Goal: Task Accomplishment & Management: Manage account settings

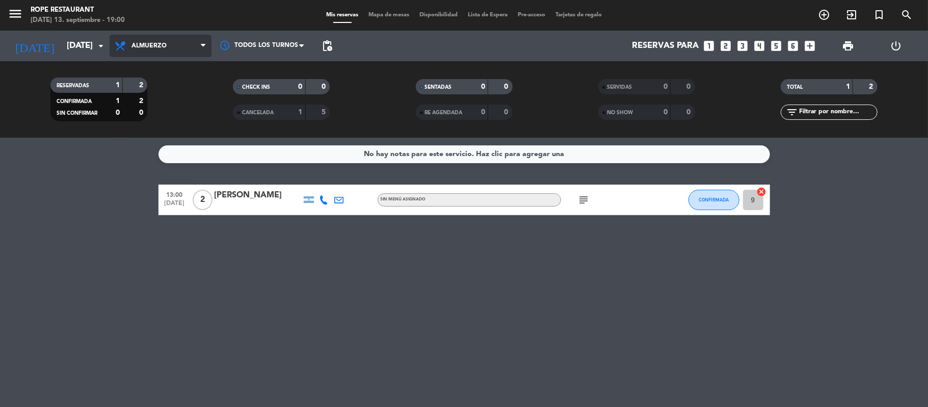
click at [141, 40] on span "Almuerzo" at bounding box center [161, 46] width 102 height 22
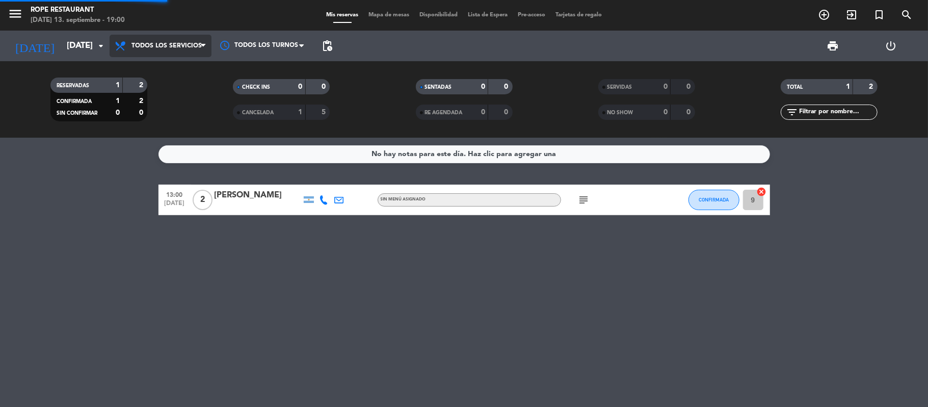
click at [167, 72] on div "menu Rope restaurant [DATE] 13. septiembre - 19:00 Mis reservas Mapa de mesas D…" at bounding box center [464, 69] width 928 height 138
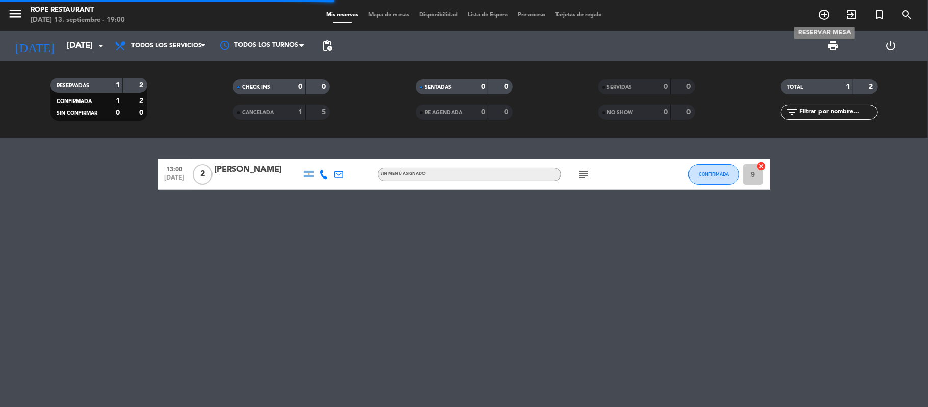
click at [813, 21] on span "add_circle_outline" at bounding box center [824, 14] width 28 height 17
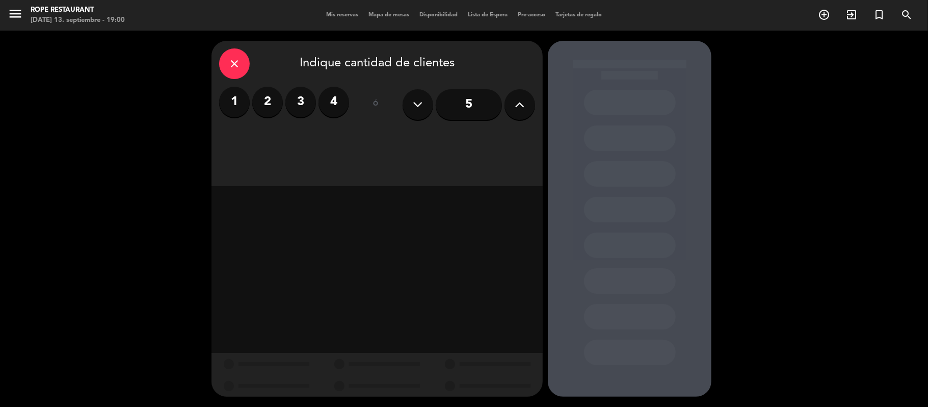
click at [508, 107] on button at bounding box center [519, 104] width 31 height 31
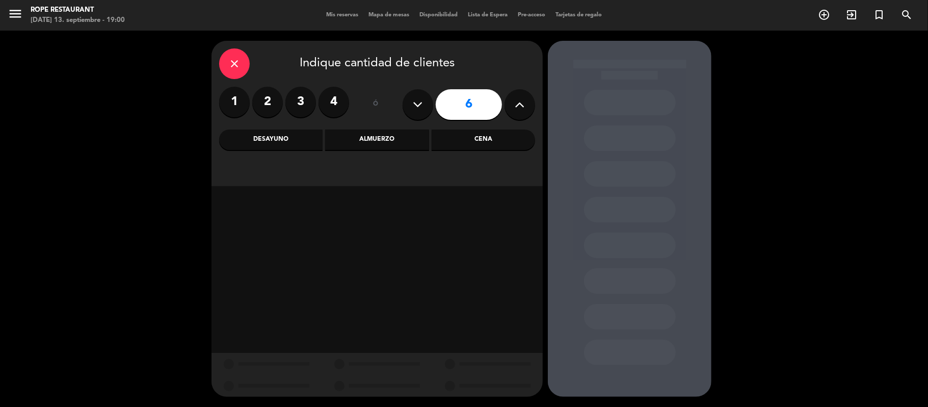
click at [365, 145] on div "Almuerzo" at bounding box center [376, 139] width 103 height 20
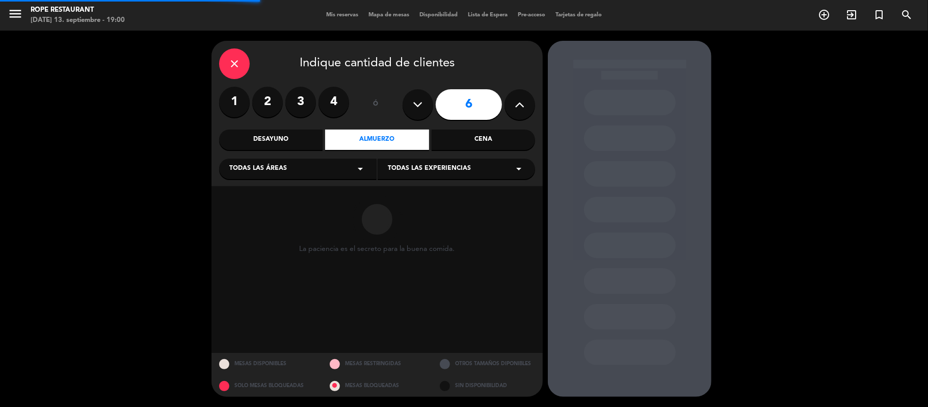
click at [422, 179] on div "close Indique cantidad de clientes 1 2 3 4 ó 6 Desayuno Almuerzo Cena Todas las…" at bounding box center [376, 113] width 331 height 145
click at [422, 177] on div "Todas las experiencias arrow_drop_down" at bounding box center [455, 168] width 157 height 20
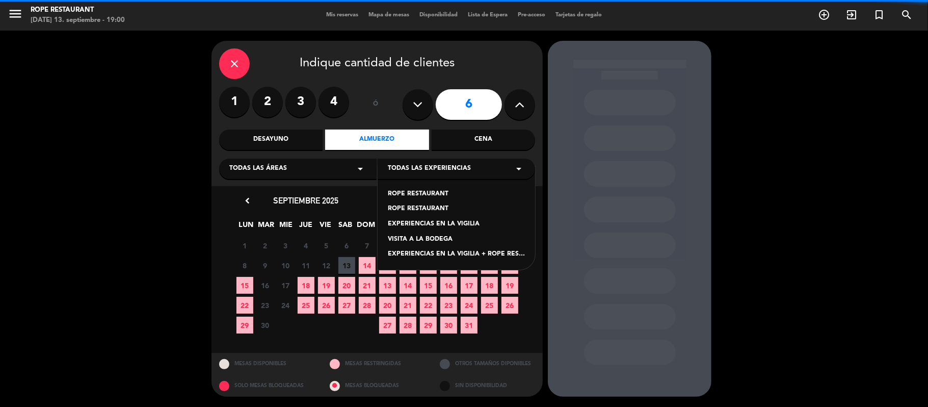
click at [418, 205] on div "ROPE RESTAURANT" at bounding box center [456, 209] width 137 height 10
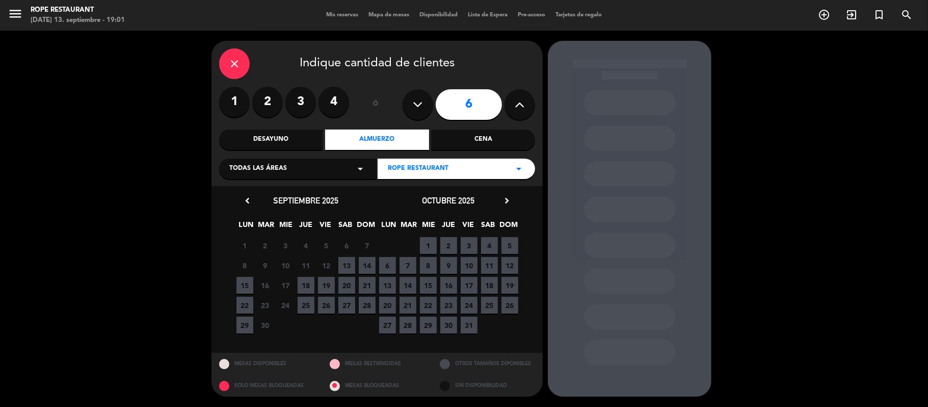
click at [348, 262] on span "13" at bounding box center [346, 265] width 17 height 17
click at [359, 260] on span "14" at bounding box center [367, 265] width 17 height 17
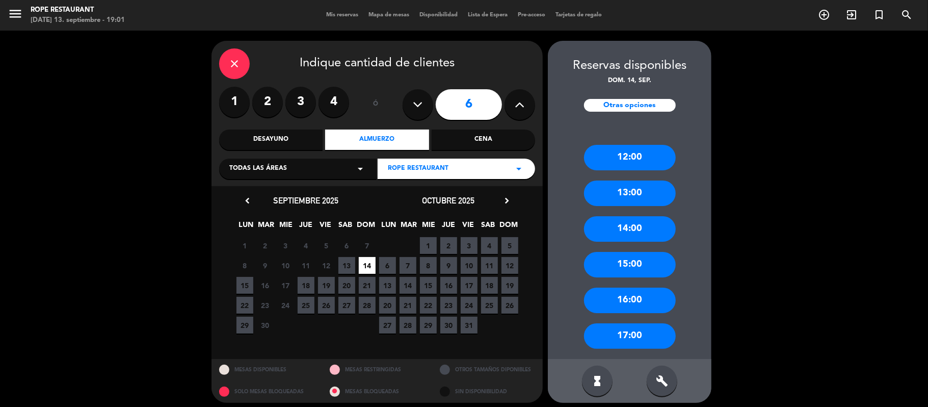
click at [628, 200] on div "13:00" at bounding box center [630, 192] width 92 height 25
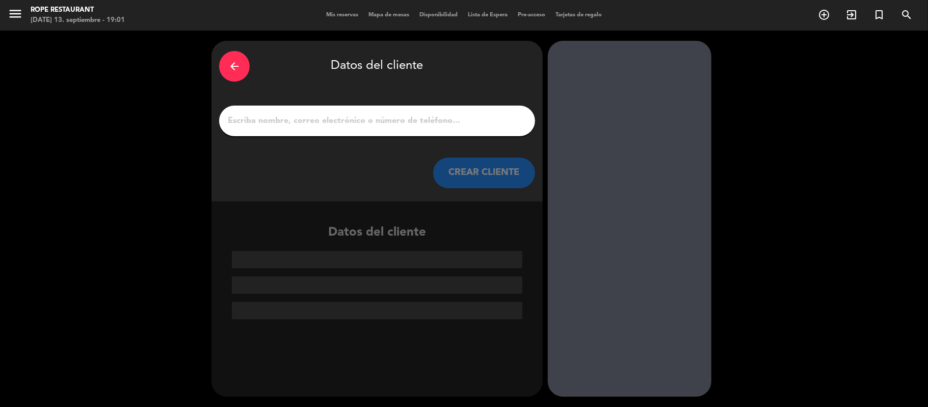
click at [302, 96] on div "arrow_back Datos del cliente CREAR CLIENTE" at bounding box center [376, 121] width 331 height 160
click at [300, 117] on input "1" at bounding box center [377, 121] width 301 height 14
paste input "[PERSON_NAME]"
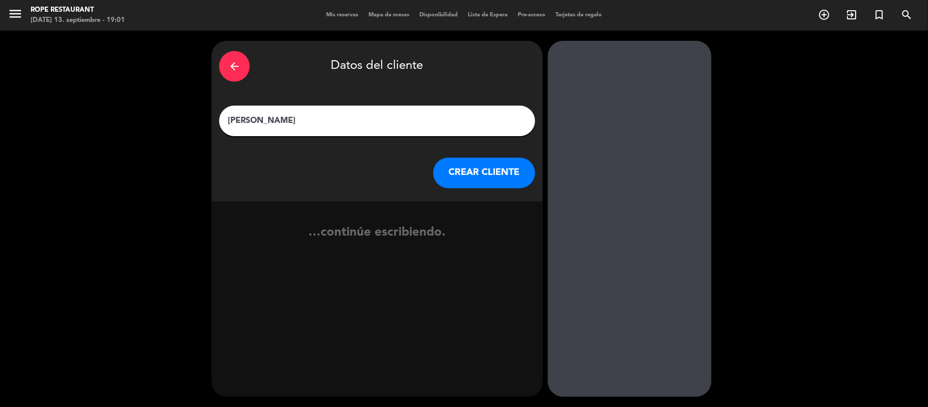
type input "[PERSON_NAME]"
click at [470, 178] on button "CREAR CLIENTE" at bounding box center [484, 172] width 102 height 31
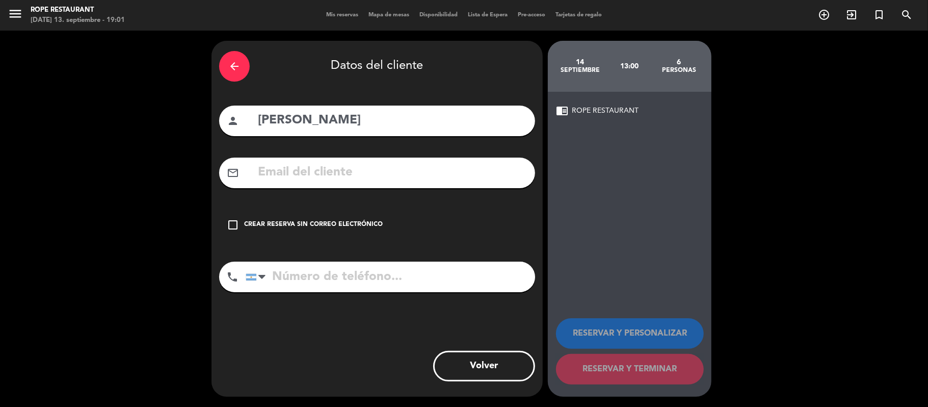
click at [330, 263] on input "tel" at bounding box center [390, 276] width 289 height 31
paste input "54 9 2615 54-1788"
type input "54 9 2615 54-1788"
drag, startPoint x: 316, startPoint y: 229, endPoint x: 404, endPoint y: 278, distance: 100.3
click at [316, 229] on div "Crear reserva sin correo electrónico" at bounding box center [313, 225] width 139 height 10
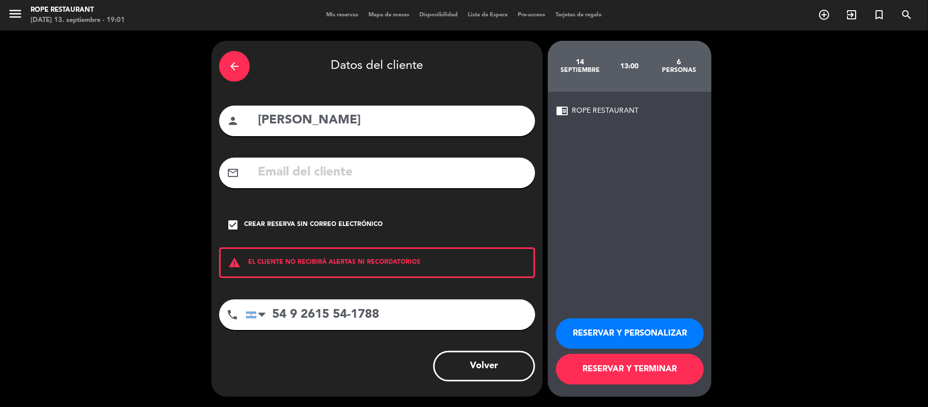
click at [620, 371] on button "RESERVAR Y TERMINAR" at bounding box center [630, 369] width 148 height 31
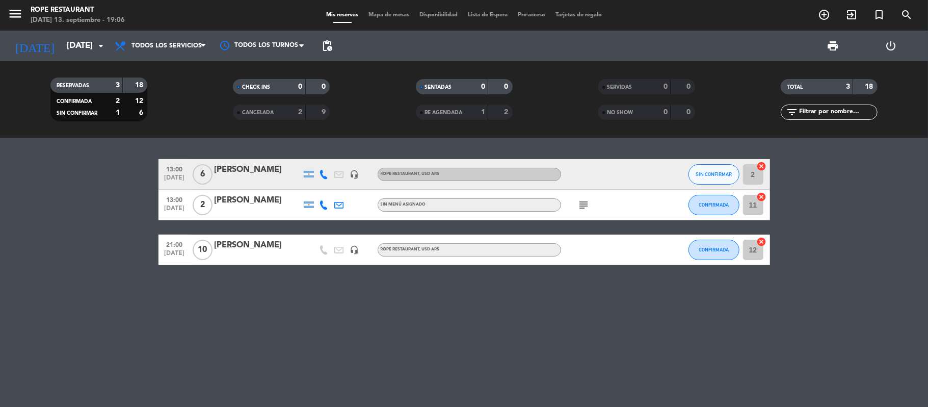
click at [623, 298] on div "13:00 [DATE] 6 canzian [PERSON_NAME] headset_mic ROPE RESTAURANT , USD ARS SIN …" at bounding box center [464, 272] width 928 height 269
click at [88, 33] on div "[DATE] [DATE] arrow_drop_down" at bounding box center [59, 46] width 102 height 31
click at [75, 45] on input "[DATE]" at bounding box center [117, 46] width 110 height 20
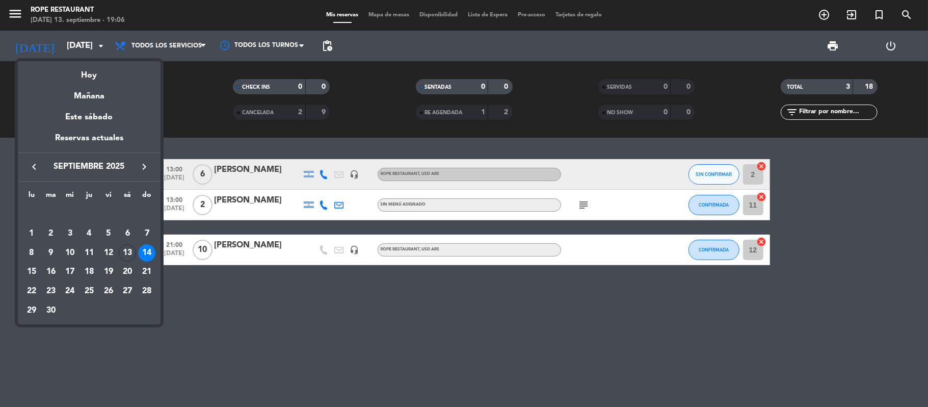
click at [68, 94] on div "Mañana" at bounding box center [89, 92] width 143 height 21
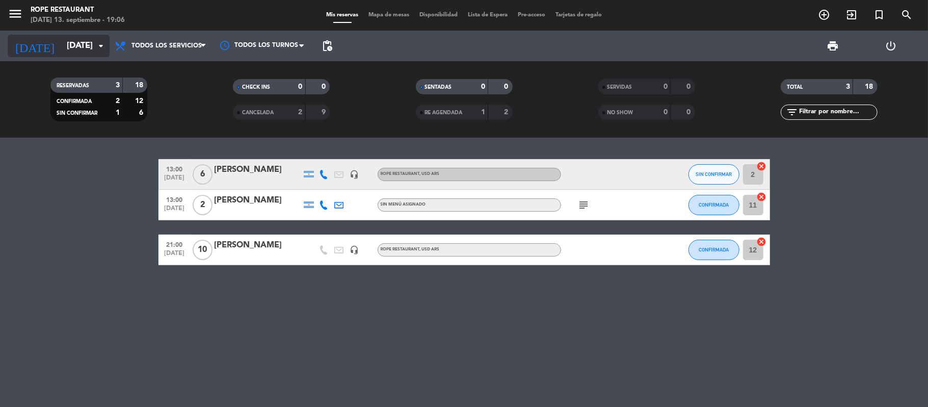
click at [66, 45] on input "[DATE]" at bounding box center [117, 46] width 110 height 20
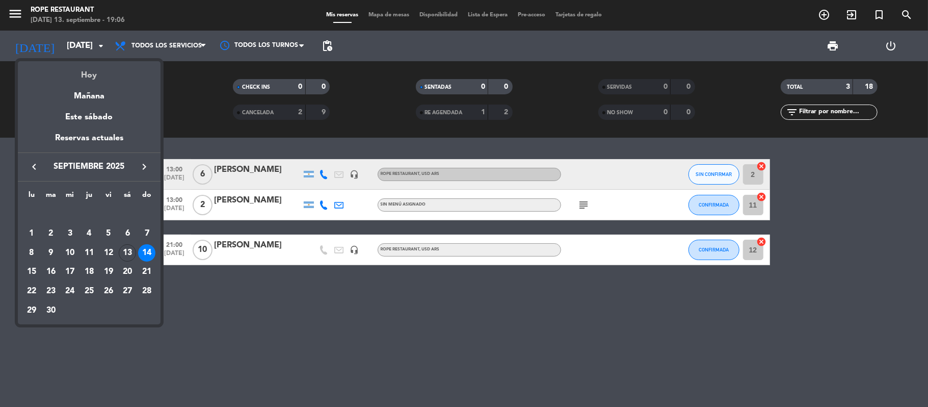
click at [72, 72] on div "Hoy" at bounding box center [89, 71] width 143 height 21
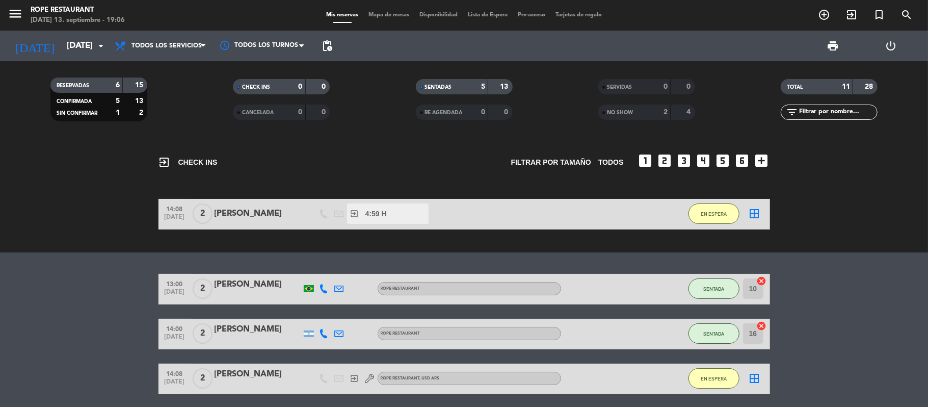
scroll to position [68, 0]
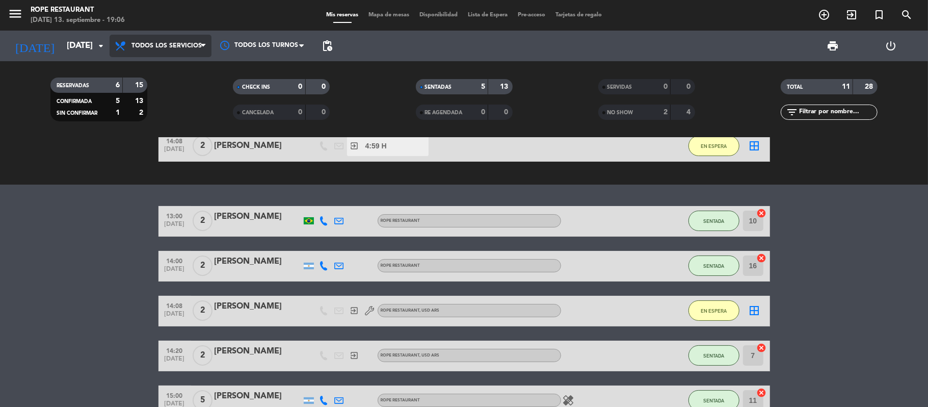
click at [158, 49] on span "Todos los servicios" at bounding box center [161, 46] width 102 height 22
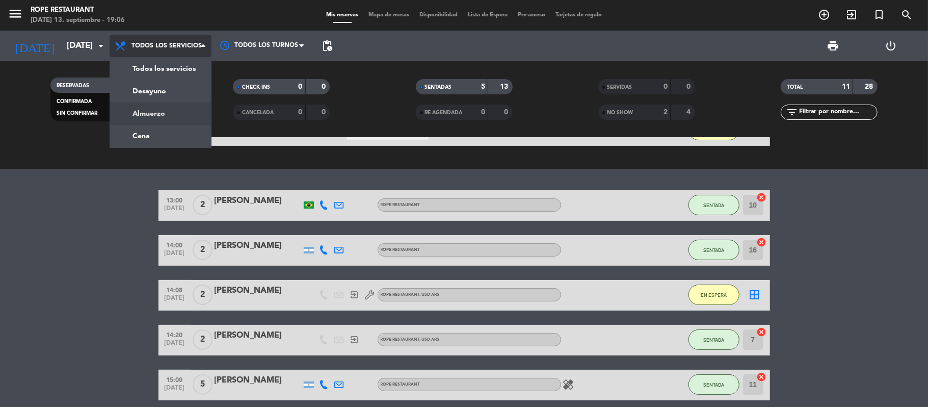
click at [139, 127] on div "menu Rope restaurant [DATE] 13. septiembre - 19:06 Mis reservas Mapa de mesas D…" at bounding box center [464, 69] width 928 height 138
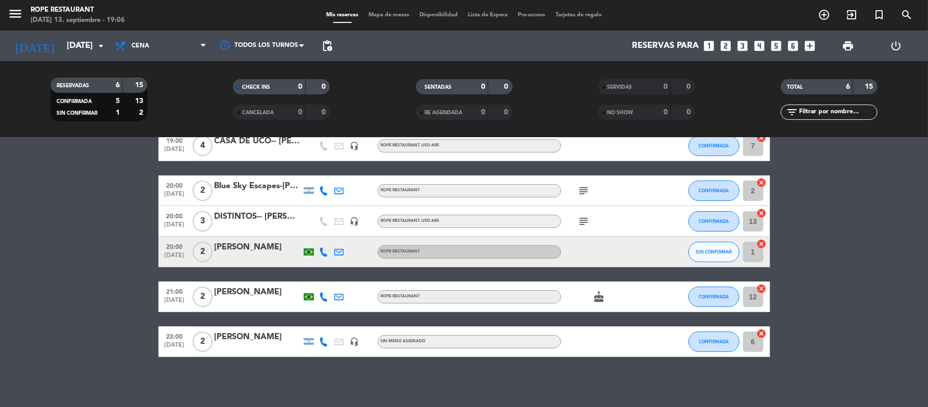
scroll to position [0, 0]
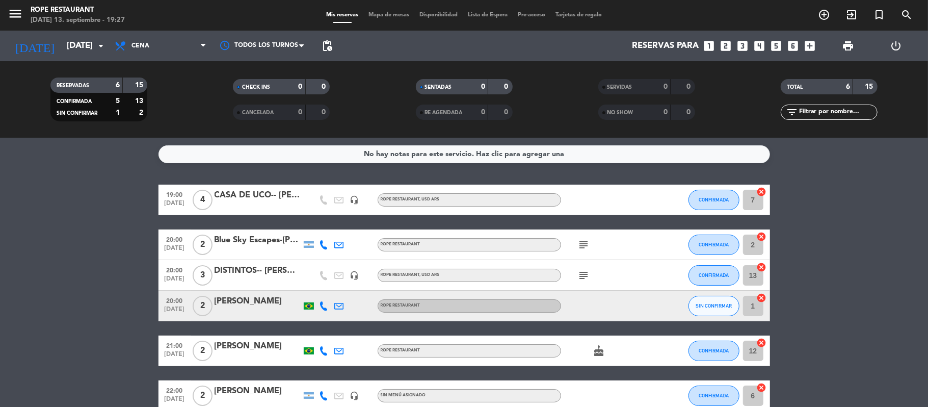
drag, startPoint x: 718, startPoint y: 180, endPoint x: 706, endPoint y: 184, distance: 12.9
click at [717, 182] on div "No hay notas para este servicio. Haz clic para agregar una 19:00 [DATE] 4 CASA …" at bounding box center [464, 272] width 928 height 269
click at [703, 186] on div "CONFIRMADA" at bounding box center [713, 199] width 51 height 30
click at [701, 195] on button "CONFIRMADA" at bounding box center [713, 200] width 51 height 20
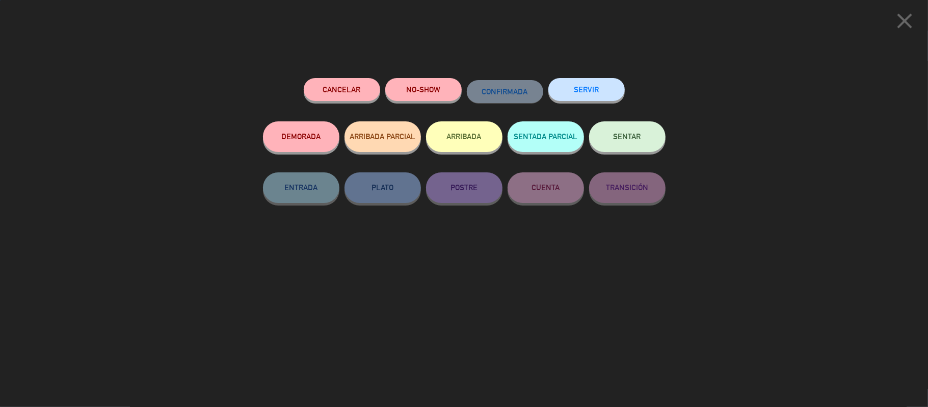
click at [634, 127] on button "SENTAR" at bounding box center [627, 136] width 76 height 31
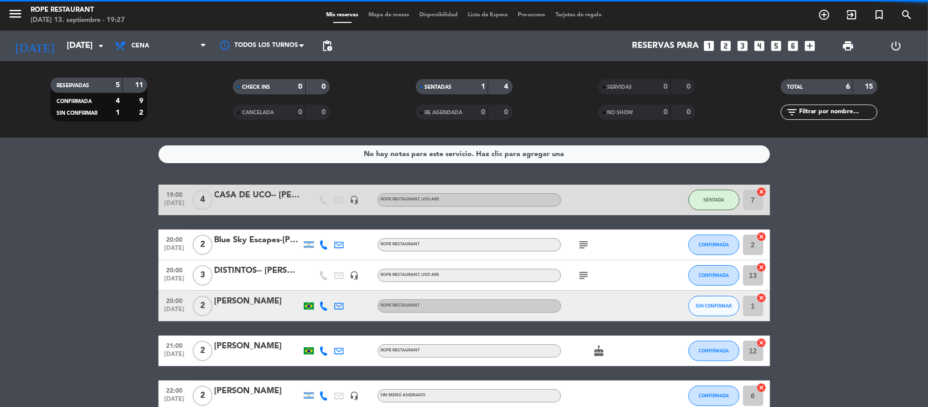
click at [263, 208] on div at bounding box center [257, 206] width 87 height 8
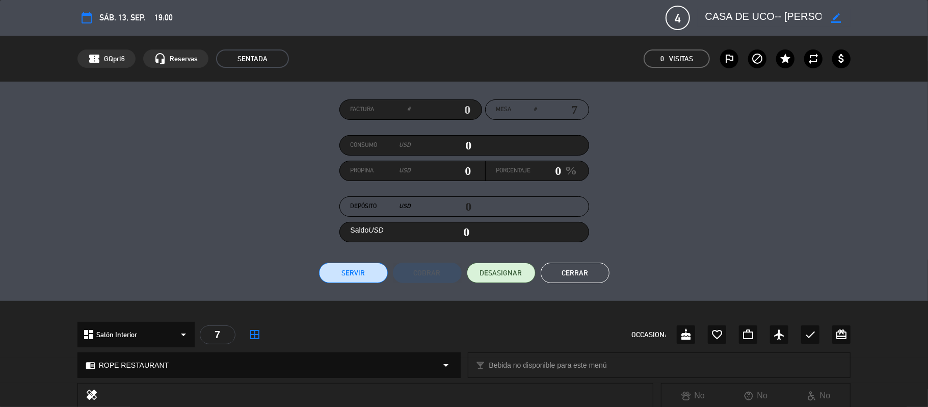
click at [710, 13] on textarea at bounding box center [763, 18] width 117 height 18
drag, startPoint x: 710, startPoint y: 13, endPoint x: 889, endPoint y: 18, distance: 178.9
click at [888, 18] on div "calendar_today sáb. 13, sep. 19:00 4 CASA DE UCO-- [PERSON_NAME] Latin border_c…" at bounding box center [464, 18] width 928 height 36
click at [609, 264] on ul "Servir Cobrar DESASIGNAR Cerrar" at bounding box center [463, 272] width 773 height 20
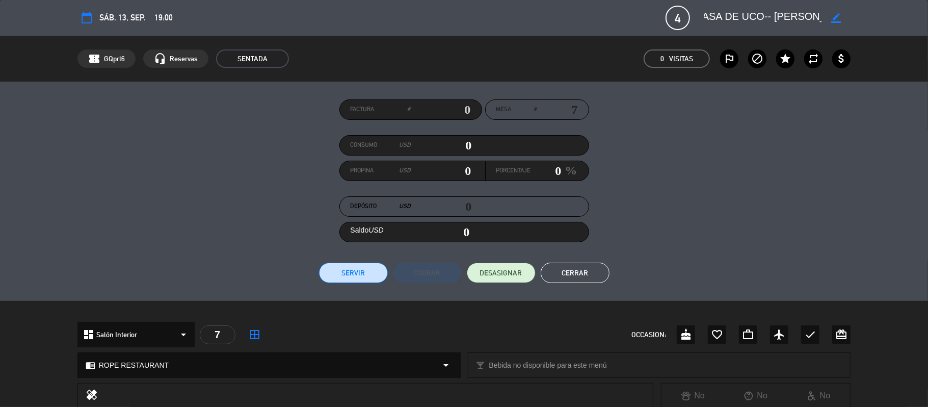
click at [601, 272] on button "Cerrar" at bounding box center [575, 272] width 69 height 20
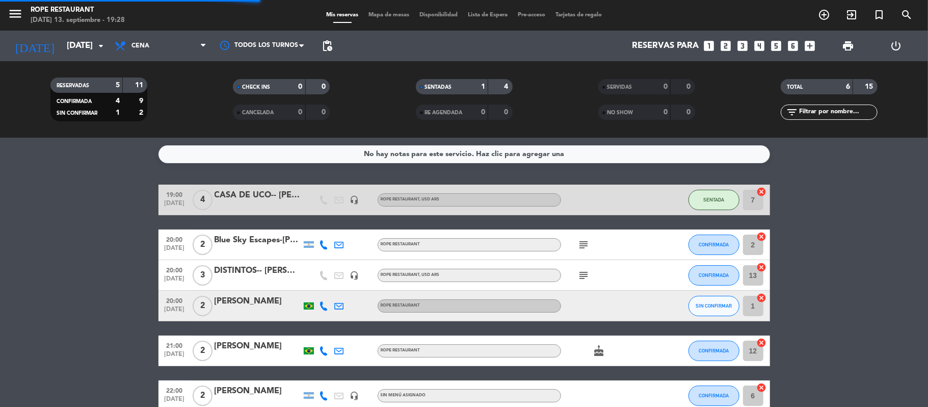
click at [31, 13] on div "Rope restaurant" at bounding box center [78, 10] width 94 height 10
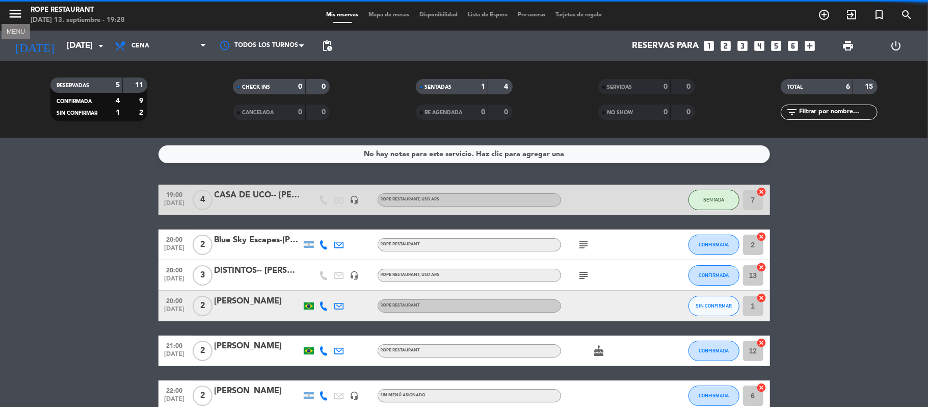
click at [18, 17] on icon "menu" at bounding box center [15, 13] width 15 height 15
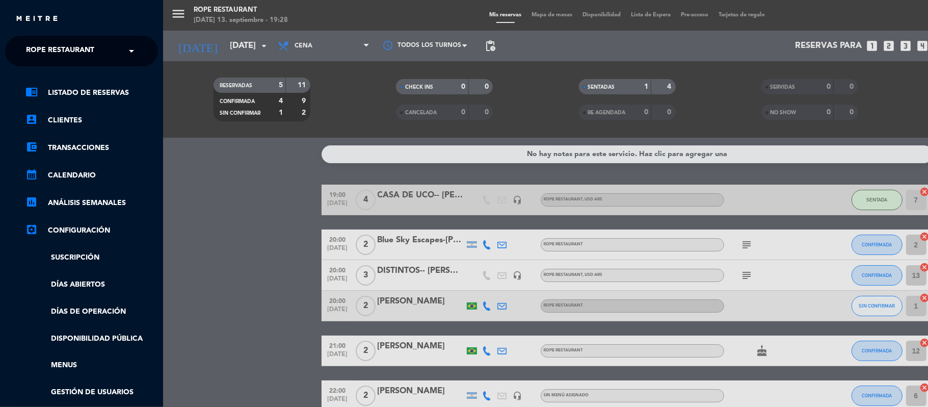
click at [69, 31] on div "close × Rope restaurant × chrome_reader_mode Listado de Reservas account_box Cl…" at bounding box center [81, 203] width 163 height 407
click at [84, 39] on ng-select "× Rope restaurant ×" at bounding box center [81, 51] width 153 height 31
click at [96, 60] on div "× Rope restaurant" at bounding box center [66, 50] width 88 height 21
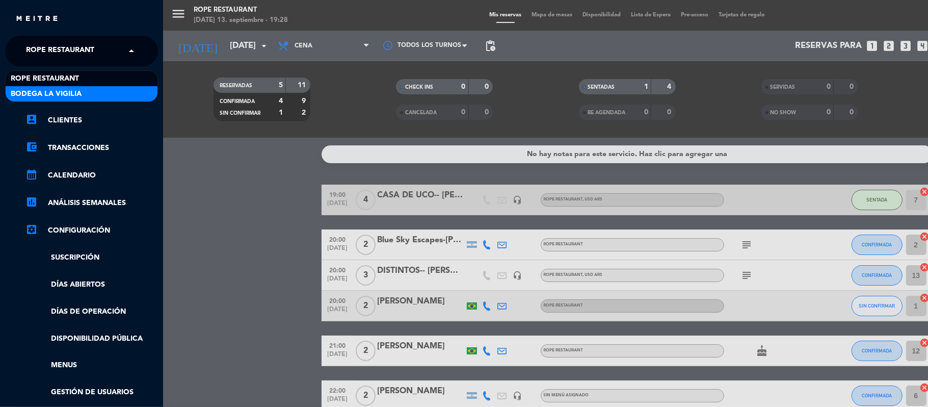
click at [104, 90] on div "Bodega La Vigilia" at bounding box center [82, 93] width 152 height 15
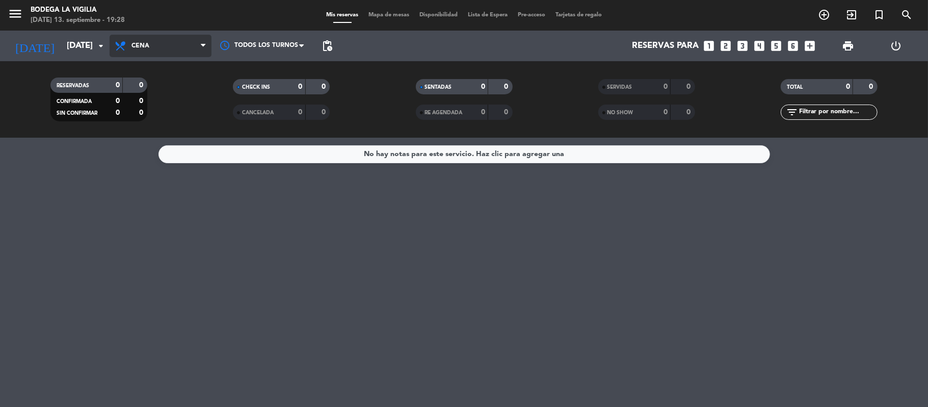
click at [165, 43] on span "Cena" at bounding box center [161, 46] width 102 height 22
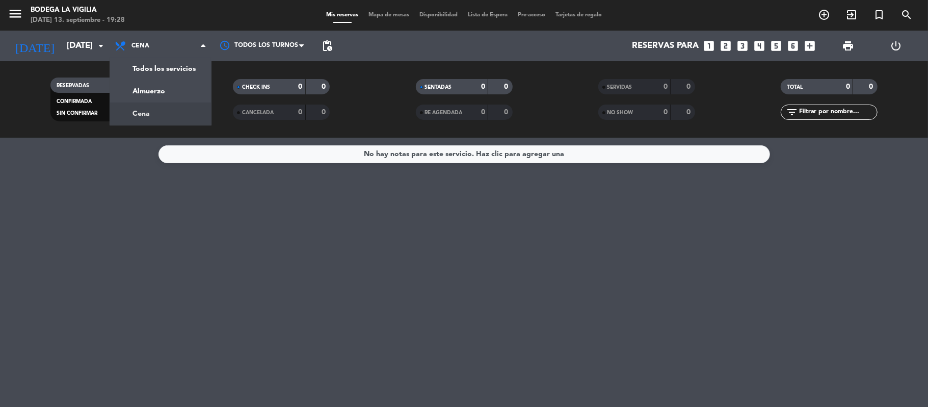
click at [164, 59] on div "Todos los servicios Almuerzo Cena Cena Todos los servicios Almuerzo Cena" at bounding box center [161, 46] width 102 height 31
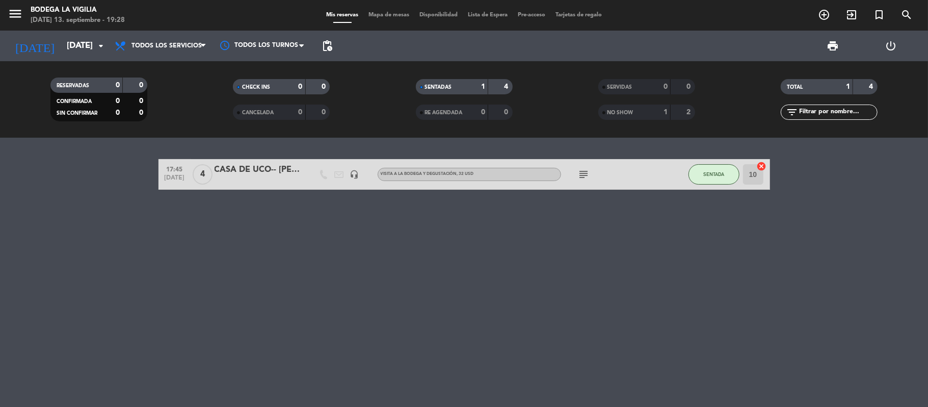
click at [0, 21] on div "menu Bodega La Vigilia [DATE] 13. septiembre - 19:28" at bounding box center [116, 16] width 232 height 24
drag, startPoint x: 11, startPoint y: 18, endPoint x: 23, endPoint y: 25, distance: 13.9
click at [13, 17] on icon "menu" at bounding box center [15, 13] width 15 height 15
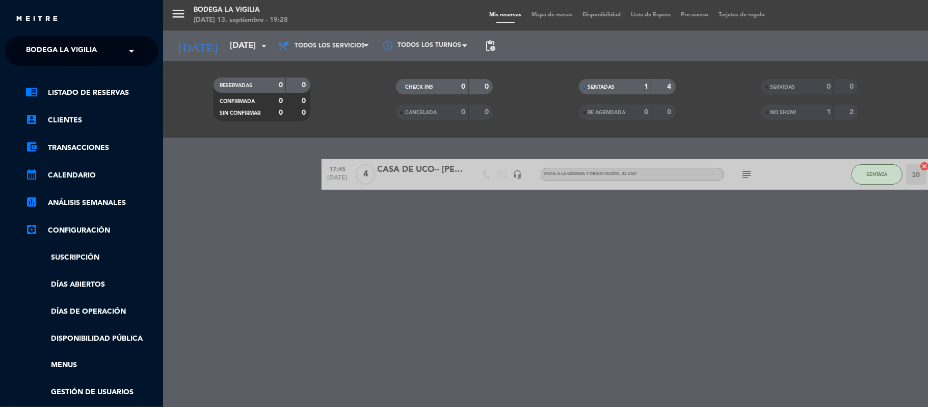
click at [53, 70] on div "chrome_reader_mode Listado de Reservas account_box Clientes account_balance_wal…" at bounding box center [81, 260] width 168 height 389
click at [72, 57] on span "Bodega La Vigilia" at bounding box center [61, 50] width 71 height 21
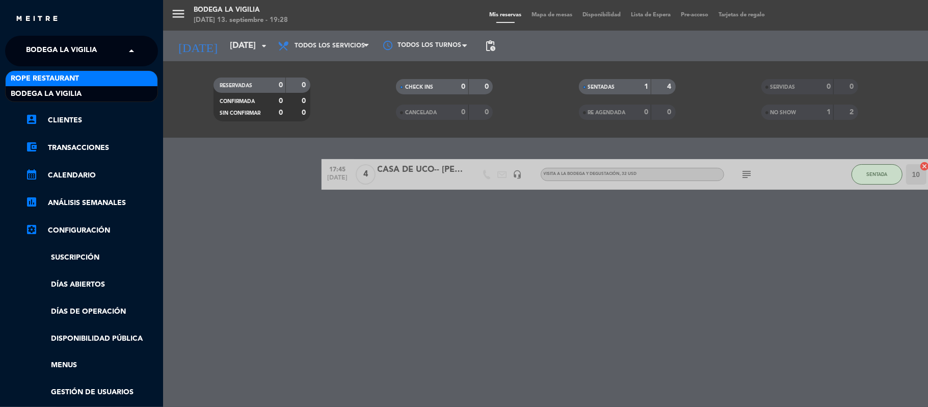
click at [84, 73] on div "Rope restaurant" at bounding box center [82, 78] width 152 height 15
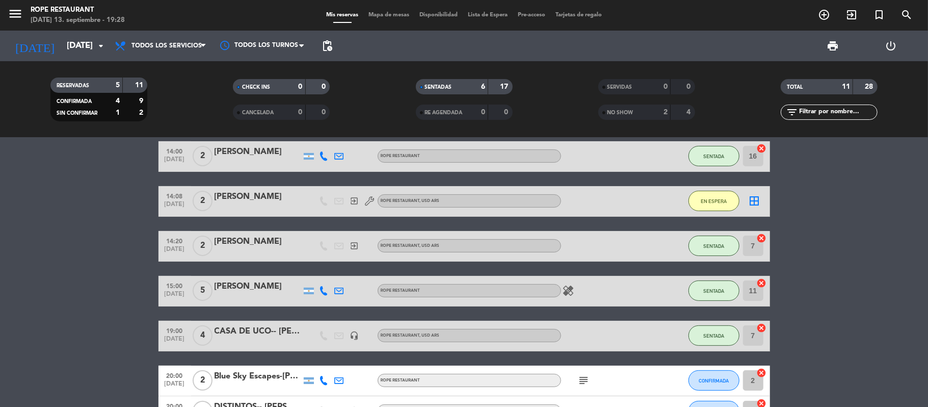
scroll to position [367, 0]
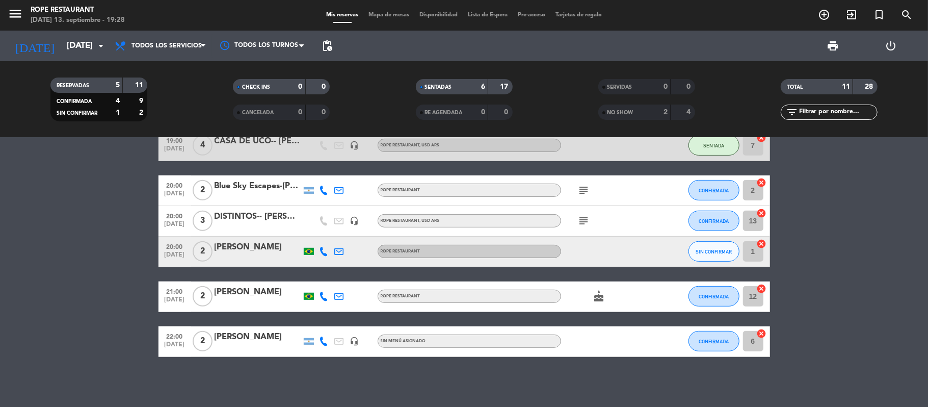
click at [146, 69] on div "RESERVADAS 5 11 CONFIRMADA 4 9 SIN CONFIRMAR 1 2 CHECK INS 0 0 CANCELADA 0 0 SE…" at bounding box center [464, 99] width 928 height 76
click at [158, 51] on span "Todos los servicios" at bounding box center [161, 46] width 102 height 22
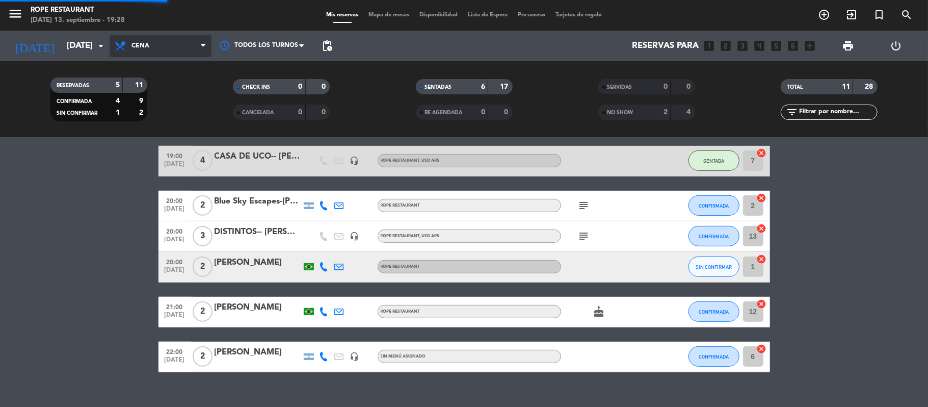
click at [153, 133] on div "menu Rope restaurant [DATE] 13. septiembre - 19:28 Mis reservas Mapa de mesas D…" at bounding box center [464, 69] width 928 height 138
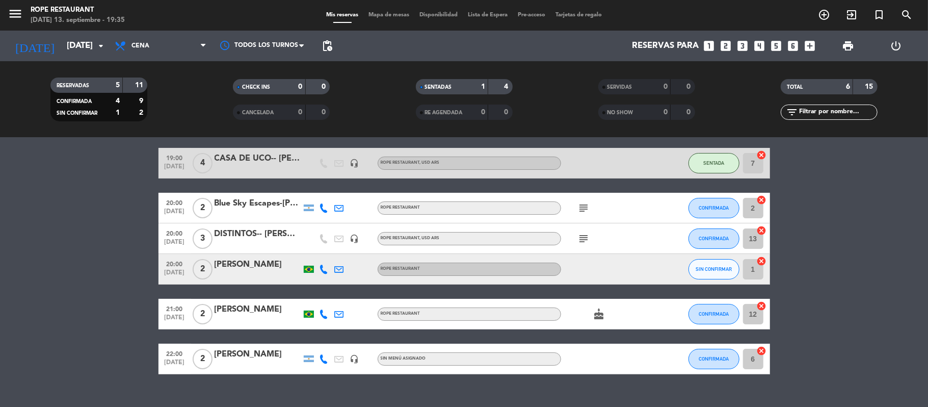
scroll to position [54, 0]
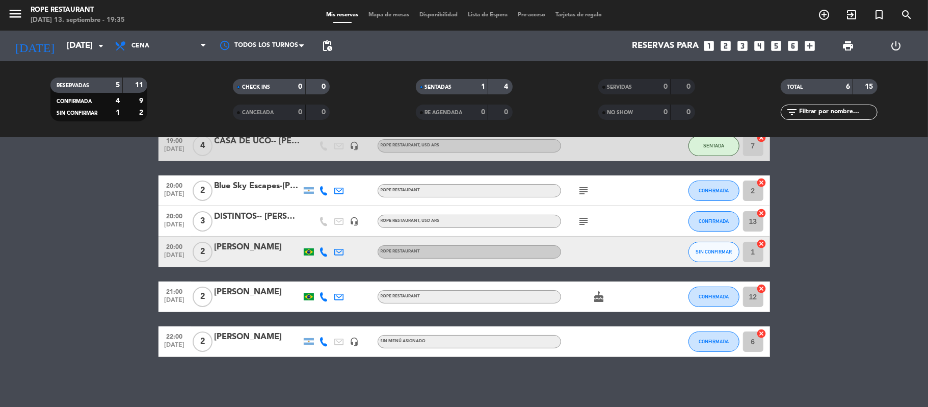
click at [783, 301] on bookings-row "19:00 [DATE] 4 CASA DE UCO-- [PERSON_NAME] Latin headset_mic ROPE RESTAURANT , …" at bounding box center [464, 243] width 928 height 226
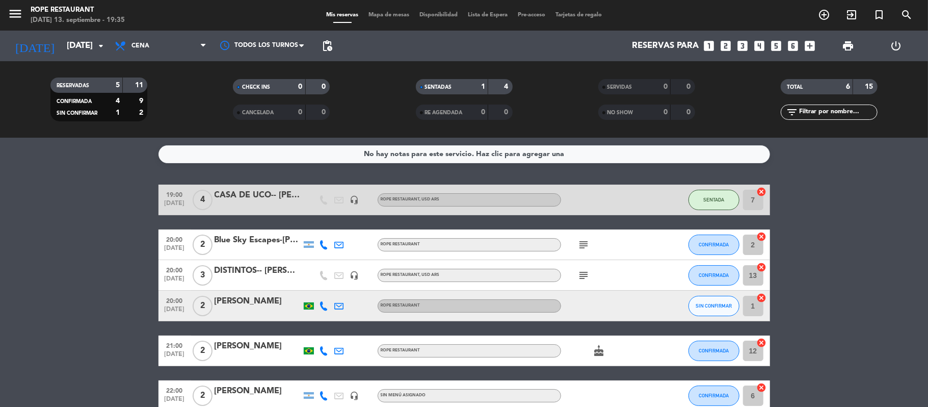
click at [105, 257] on bookings-row "19:00 [DATE] 4 CASA DE UCO-- [PERSON_NAME] Latin headset_mic ROPE RESTAURANT , …" at bounding box center [464, 297] width 928 height 226
drag, startPoint x: 806, startPoint y: 178, endPoint x: 800, endPoint y: 178, distance: 6.1
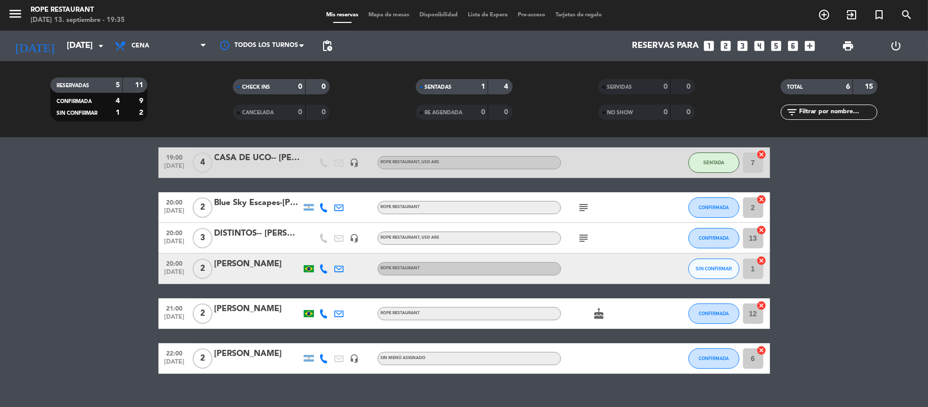
scroll to position [54, 0]
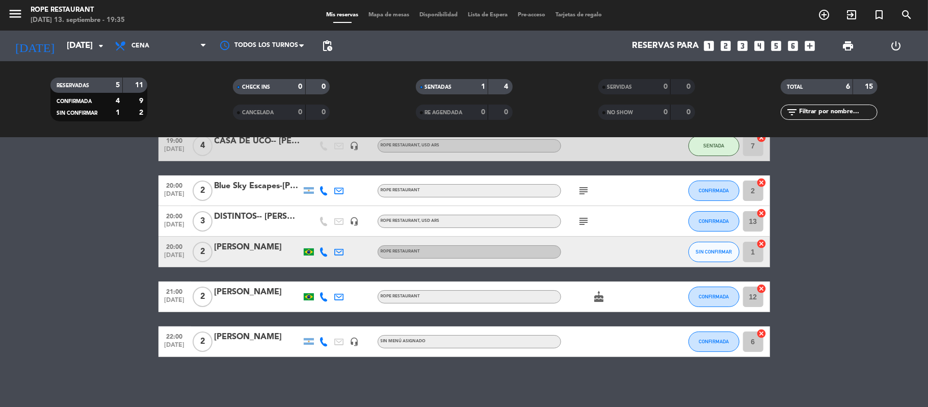
click at [161, 58] on div "Todos los servicios Desayuno Almuerzo Cena Cena Todos los servicios Desayuno Al…" at bounding box center [161, 46] width 102 height 31
click at [166, 52] on span "Cena" at bounding box center [161, 46] width 102 height 22
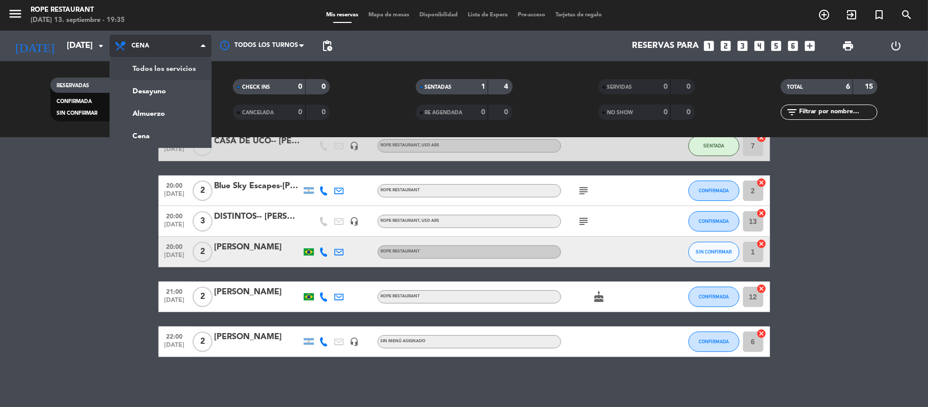
click at [166, 76] on div "menu Rope restaurant [DATE] 13. septiembre - 19:35 Mis reservas Mapa de mesas D…" at bounding box center [464, 69] width 928 height 138
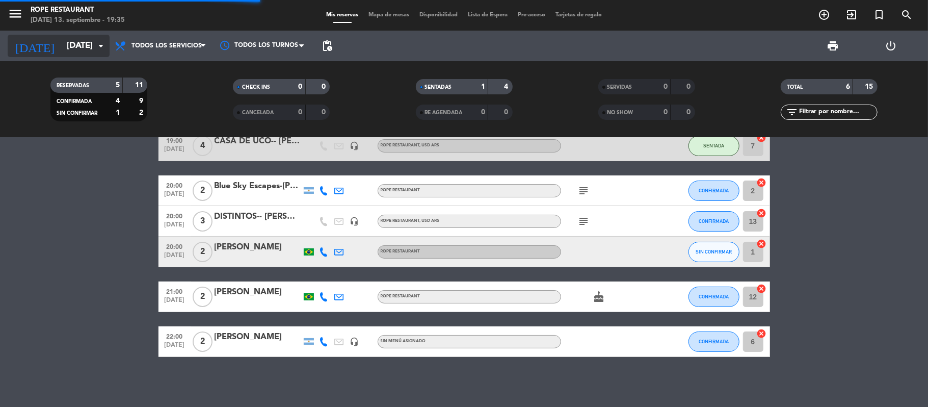
click at [79, 36] on input "[DATE]" at bounding box center [117, 46] width 110 height 20
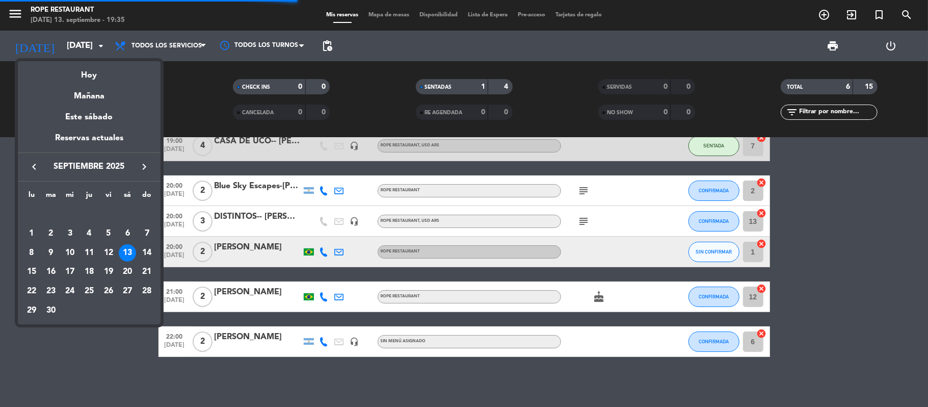
scroll to position [29, 0]
click at [86, 89] on div "Mañana" at bounding box center [89, 92] width 143 height 21
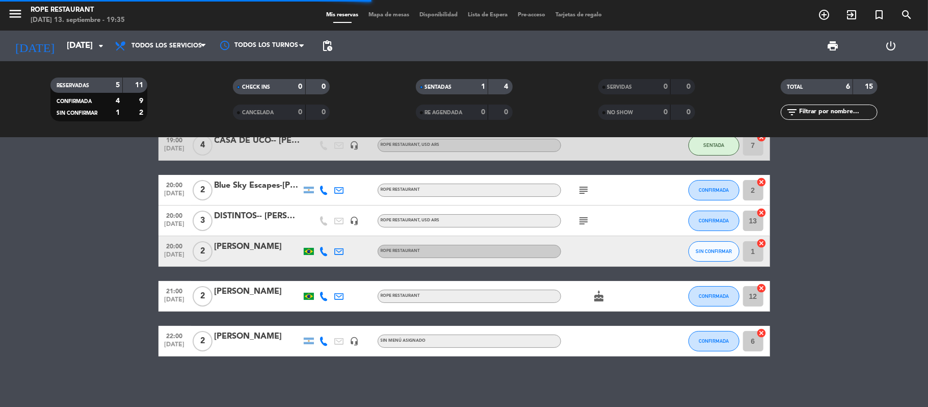
type input "[DATE]"
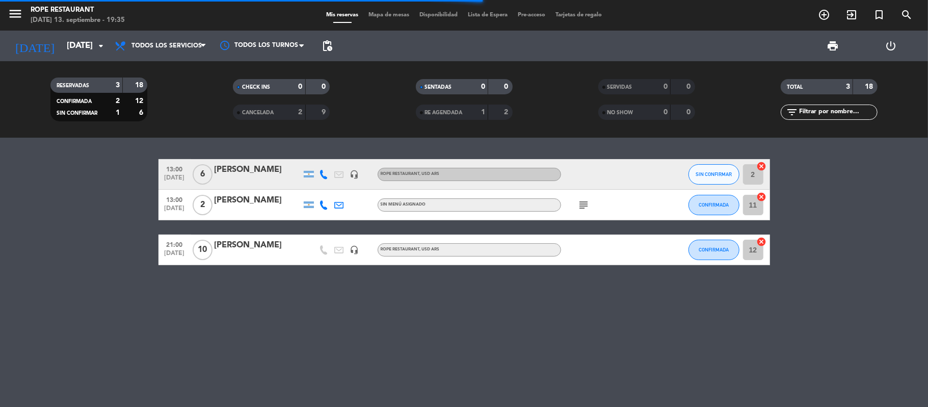
scroll to position [0, 0]
click at [15, 17] on icon "menu" at bounding box center [15, 13] width 15 height 15
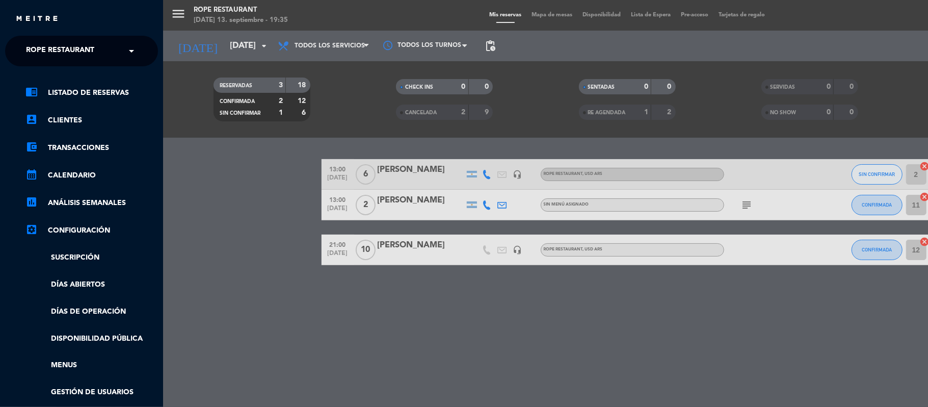
click at [76, 47] on span "Rope restaurant" at bounding box center [60, 50] width 68 height 21
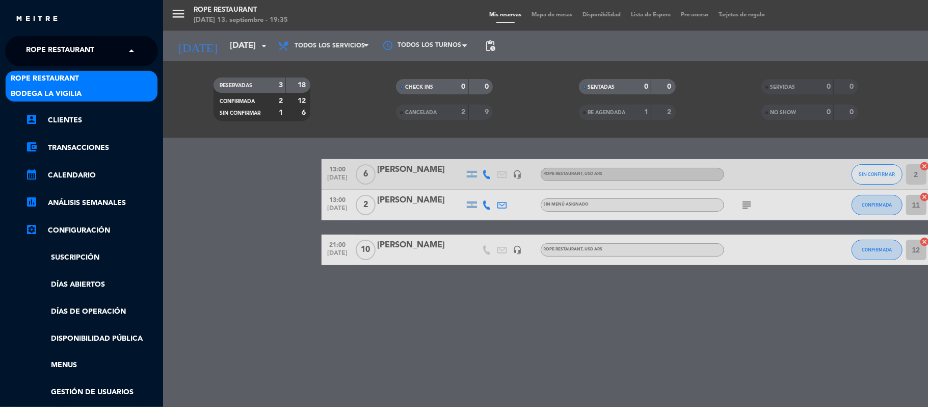
click at [78, 94] on span "Bodega La Vigilia" at bounding box center [46, 94] width 71 height 12
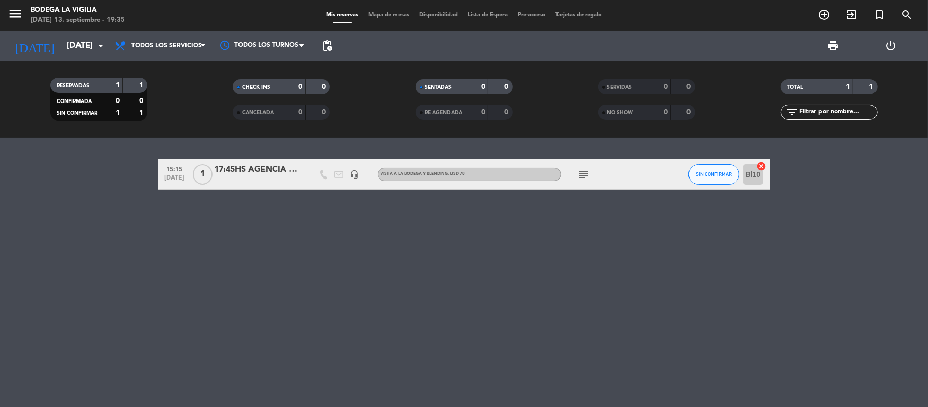
click at [573, 174] on div "subject" at bounding box center [607, 174] width 92 height 30
click at [576, 176] on span "subject" at bounding box center [583, 174] width 15 height 12
click at [580, 175] on icon "subject" at bounding box center [584, 174] width 12 height 12
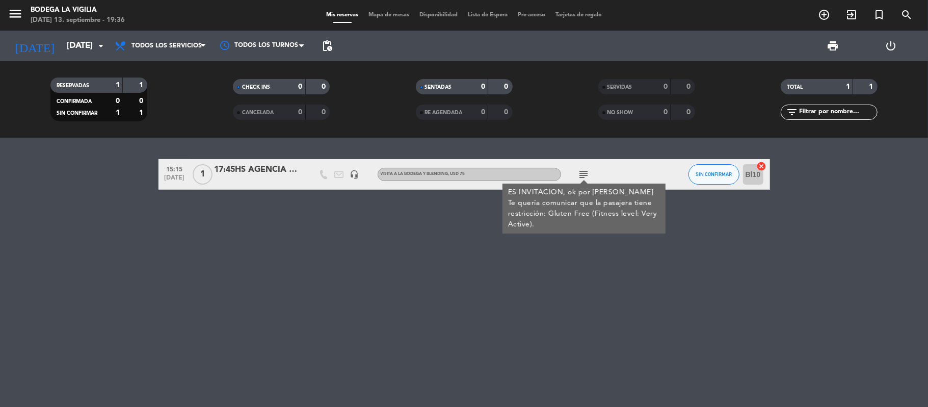
click at [569, 264] on div "15:15 [DATE] 1 17:45HS AGENCIA ALCHEMHY-SITE headset_mic VISITA A LA BODEGA Y B…" at bounding box center [464, 272] width 928 height 269
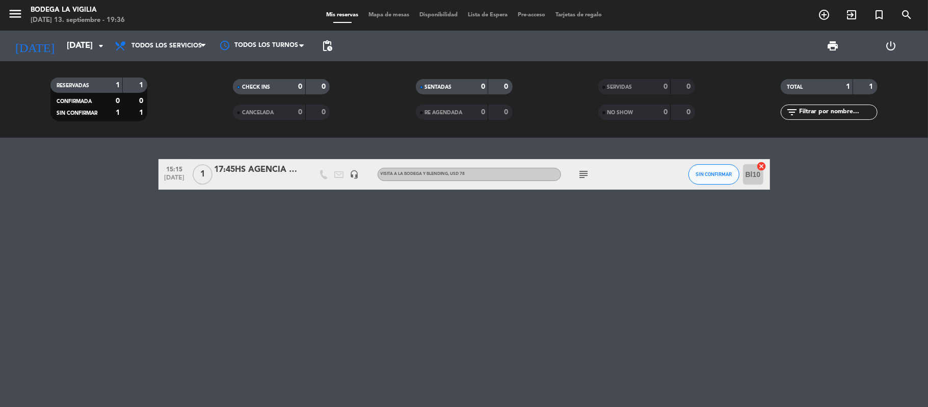
click at [585, 178] on icon "subject" at bounding box center [584, 174] width 12 height 12
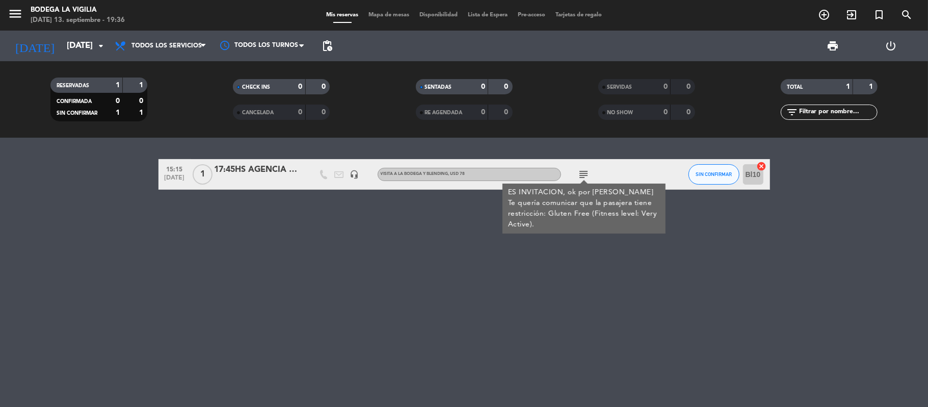
click at [598, 247] on div "15:15 [DATE] 1 17:45HS AGENCIA ALCHEMHY-SITE headset_mic VISITA A LA BODEGA Y B…" at bounding box center [464, 272] width 928 height 269
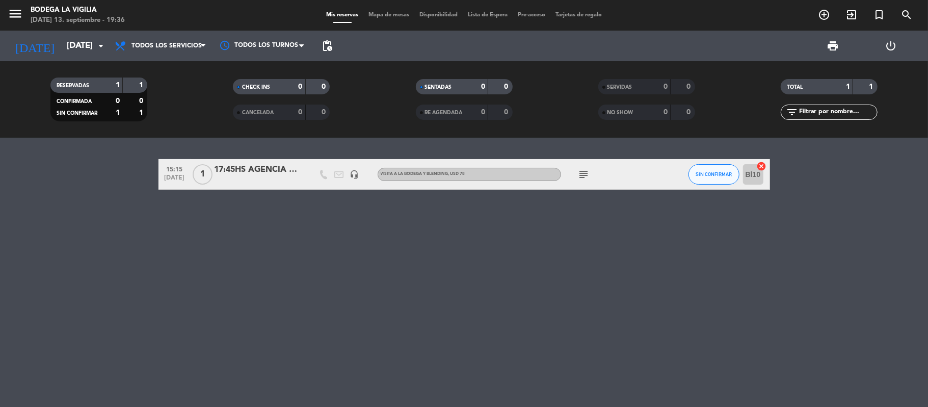
click at [578, 175] on icon "subject" at bounding box center [584, 174] width 12 height 12
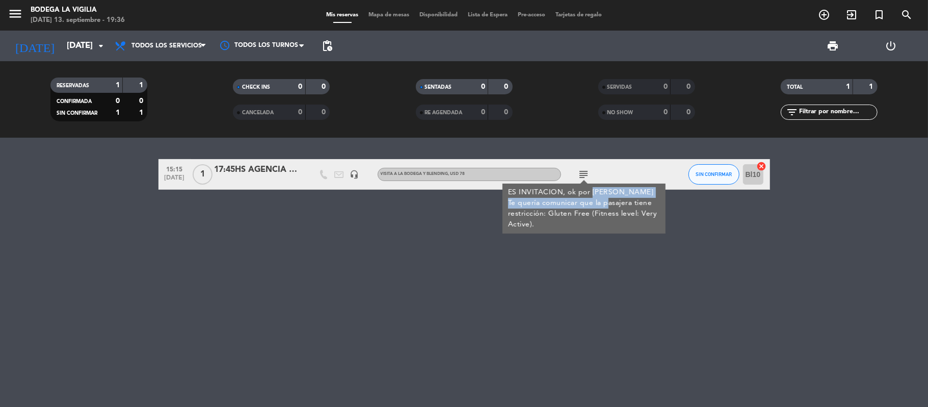
drag, startPoint x: 589, startPoint y: 188, endPoint x: 604, endPoint y: 206, distance: 22.4
click at [604, 206] on div "ES INVITACION, ok por [PERSON_NAME] quería comunicar que la pasajera tiene rest…" at bounding box center [583, 208] width 152 height 43
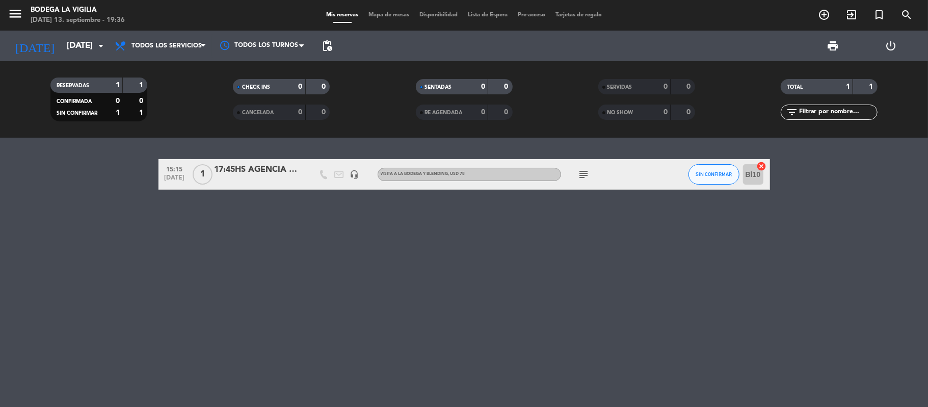
click at [581, 174] on icon "subject" at bounding box center [584, 174] width 12 height 12
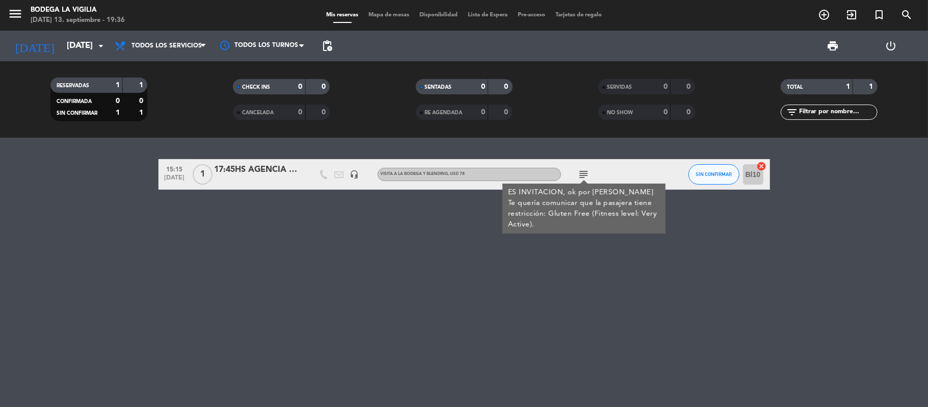
drag, startPoint x: 565, startPoint y: 194, endPoint x: 572, endPoint y: 227, distance: 34.3
click at [572, 227] on div "ES INVITACION, ok por [PERSON_NAME] quería comunicar que la pasajera tiene rest…" at bounding box center [583, 208] width 152 height 43
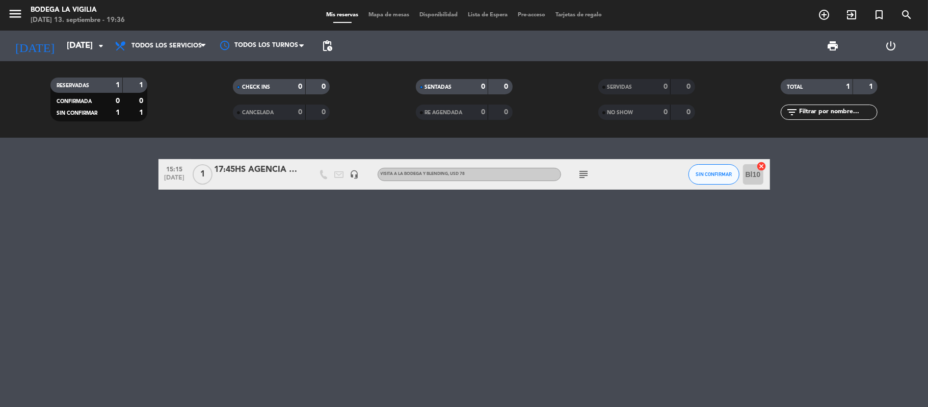
click at [577, 249] on div "15:15 [DATE] 1 17:45HS AGENCIA ALCHEMHY-SITE headset_mic VISITA A LA BODEGA Y B…" at bounding box center [464, 272] width 928 height 269
click at [585, 172] on icon "subject" at bounding box center [584, 174] width 12 height 12
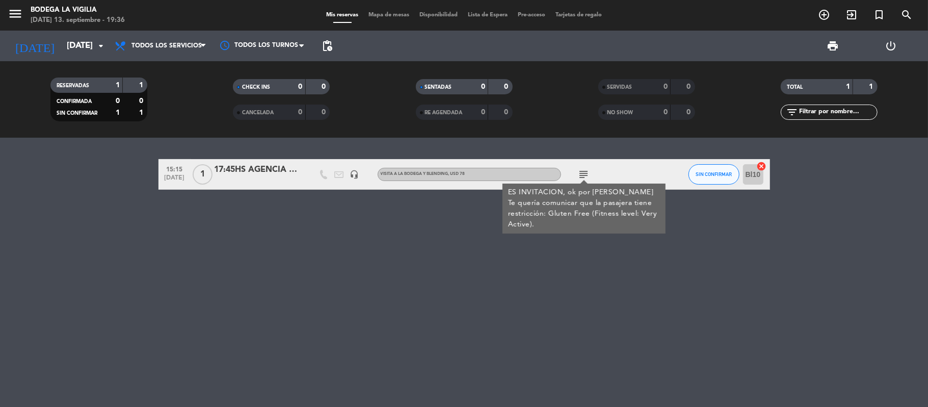
drag, startPoint x: 547, startPoint y: 227, endPoint x: 504, endPoint y: 196, distance: 52.9
click at [504, 196] on div "ES INVITACION, ok por [PERSON_NAME] quería comunicar que la pasajera tiene rest…" at bounding box center [583, 208] width 163 height 50
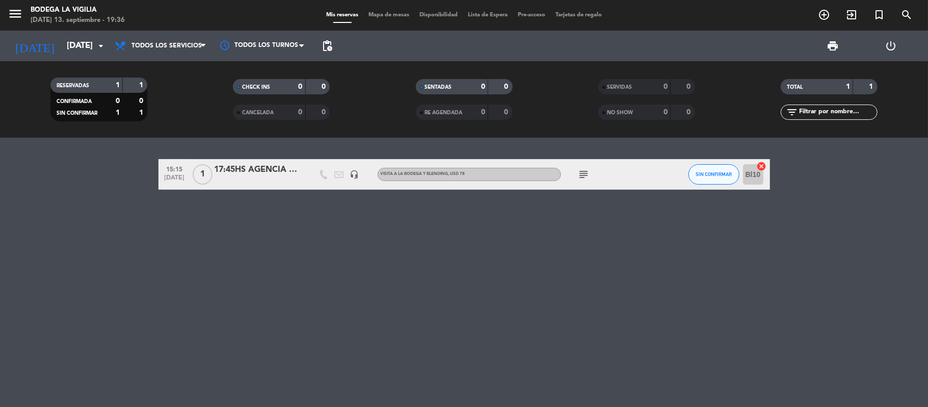
click at [573, 172] on div "subject" at bounding box center [607, 174] width 92 height 30
click at [574, 172] on div "subject" at bounding box center [607, 174] width 92 height 30
click at [579, 175] on icon "subject" at bounding box center [584, 174] width 12 height 12
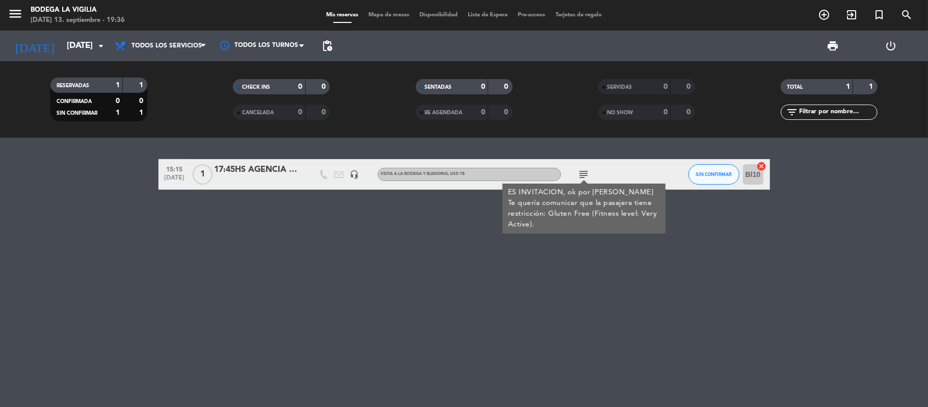
drag, startPoint x: 597, startPoint y: 220, endPoint x: 566, endPoint y: 187, distance: 44.7
click at [566, 187] on div "ES INVITACION, ok por [PERSON_NAME] quería comunicar que la pasajera tiene rest…" at bounding box center [583, 208] width 152 height 43
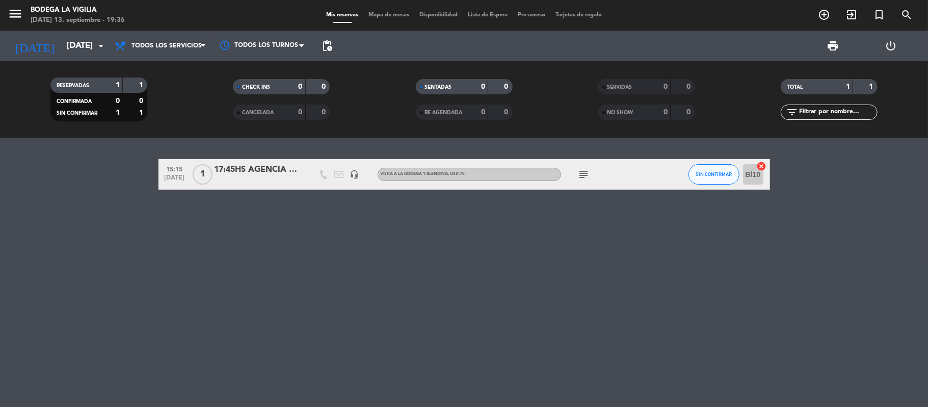
click at [591, 170] on span "subject" at bounding box center [583, 174] width 15 height 12
click at [588, 171] on icon "subject" at bounding box center [584, 174] width 12 height 12
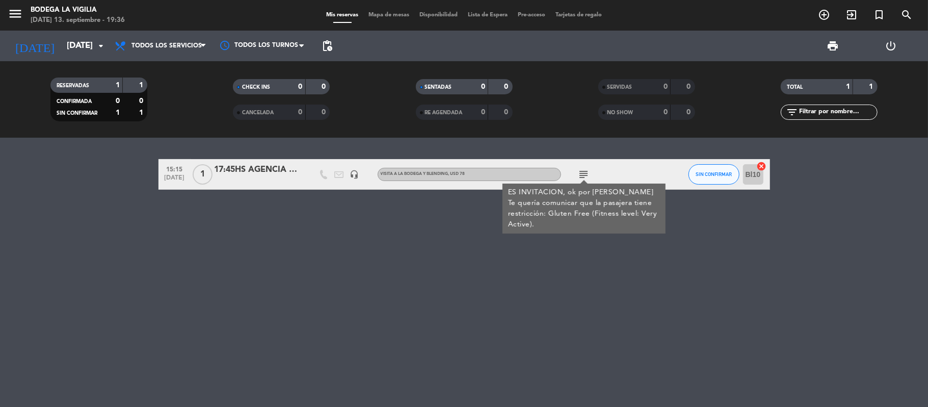
click at [542, 272] on div "15:15 [DATE] 1 17:45HS AGENCIA ALCHEMHY-SITE headset_mic VISITA A LA BODEGA Y B…" at bounding box center [464, 272] width 928 height 269
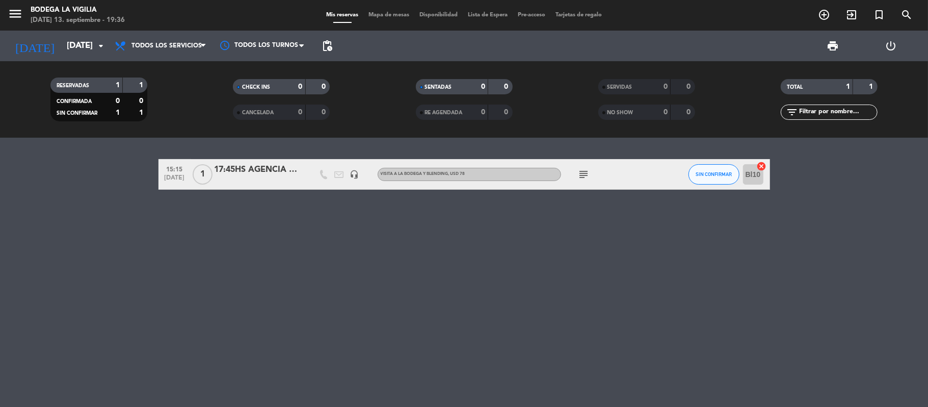
click at [19, 13] on icon "menu" at bounding box center [15, 13] width 15 height 15
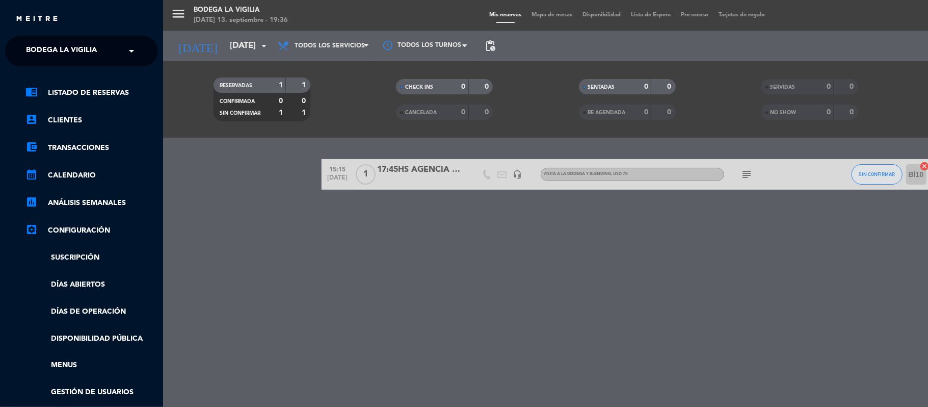
click at [58, 36] on ng-select "× Bodega La Vigilia ×" at bounding box center [81, 51] width 153 height 31
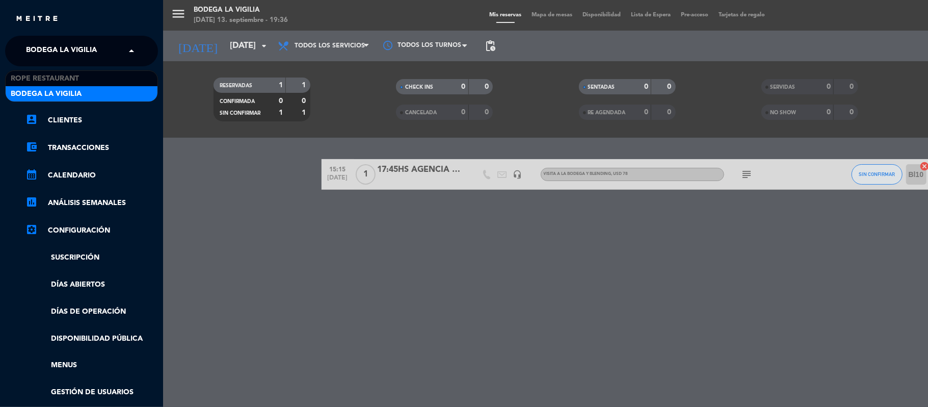
click at [73, 58] on span "Bodega La Vigilia" at bounding box center [61, 50] width 71 height 21
click at [71, 68] on div "chrome_reader_mode Listado de Reservas account_box Clientes account_balance_wal…" at bounding box center [81, 260] width 168 height 389
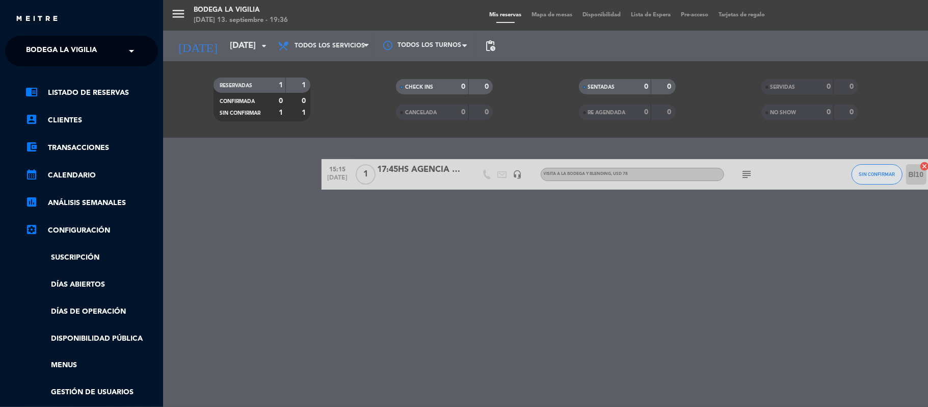
click at [74, 56] on span "Bodega La Vigilia" at bounding box center [61, 50] width 71 height 21
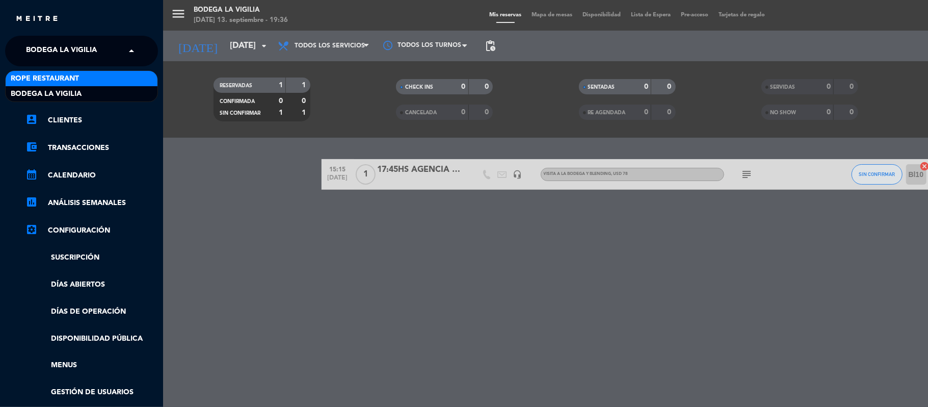
click at [77, 75] on span "Rope restaurant" at bounding box center [45, 79] width 68 height 12
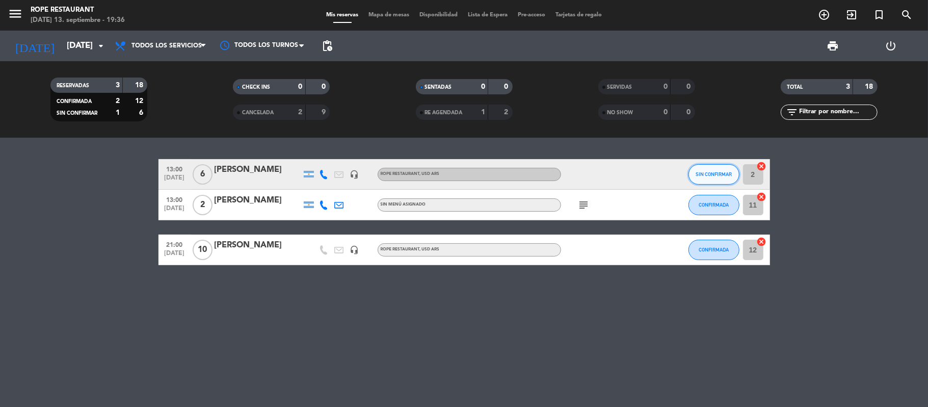
click at [718, 166] on button "SIN CONFIRMAR" at bounding box center [713, 174] width 51 height 20
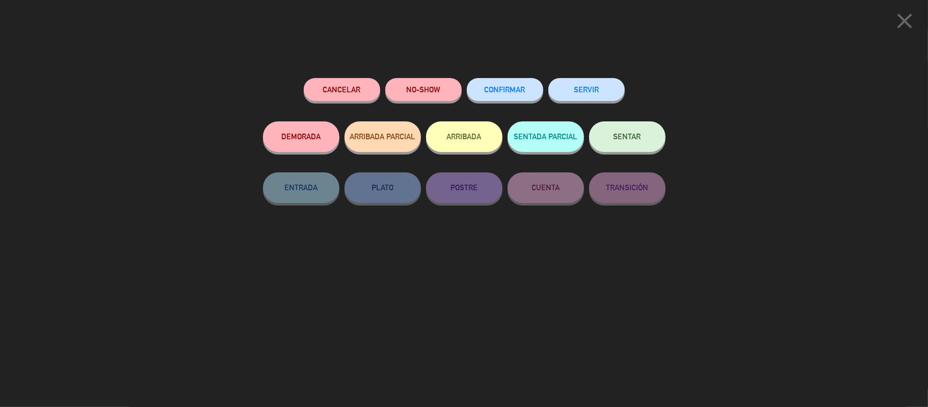
click at [471, 89] on button "CONFIRMAR" at bounding box center [505, 89] width 76 height 23
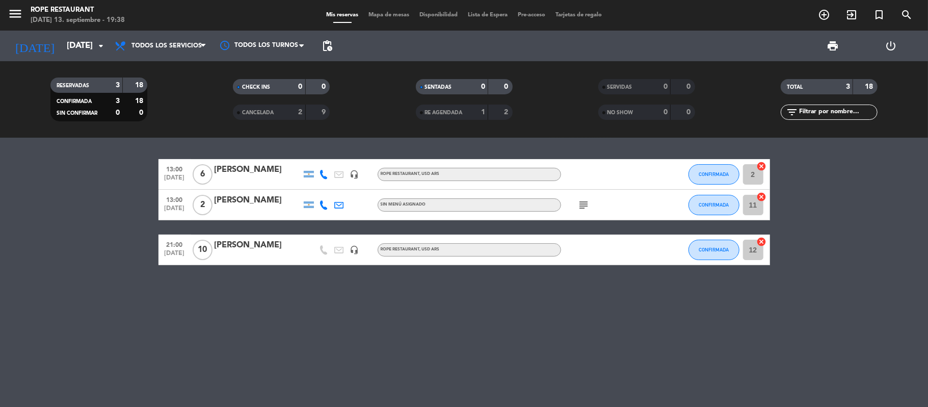
click at [269, 170] on div "[PERSON_NAME]" at bounding box center [257, 169] width 87 height 13
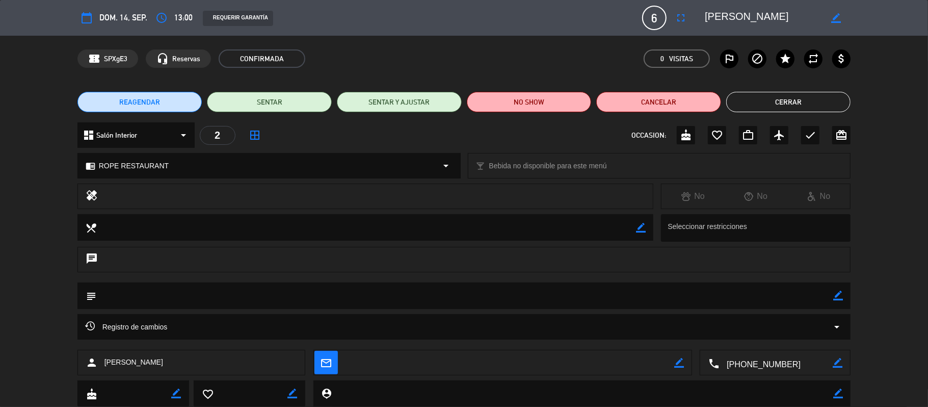
click at [834, 296] on icon "border_color" at bounding box center [838, 295] width 10 height 10
click at [736, 298] on textarea at bounding box center [464, 295] width 737 height 26
type textarea "3 Adultos y 3 niños"
click at [834, 296] on icon at bounding box center [838, 295] width 10 height 10
click at [714, 21] on textarea at bounding box center [763, 18] width 117 height 18
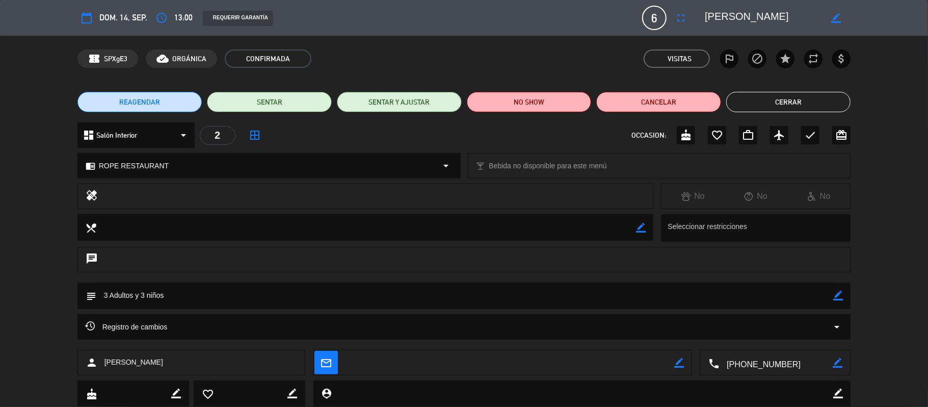
drag, startPoint x: 715, startPoint y: 21, endPoint x: 791, endPoint y: 20, distance: 75.9
click at [791, 20] on textarea at bounding box center [763, 18] width 117 height 18
click at [797, 105] on button "Cerrar" at bounding box center [788, 102] width 125 height 20
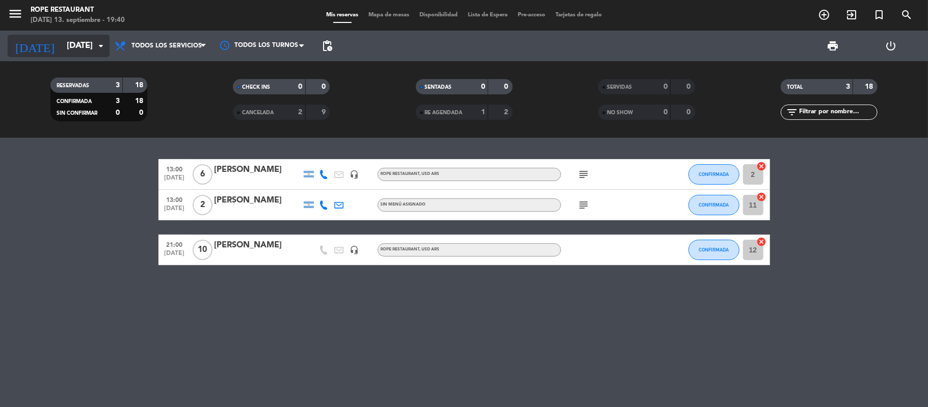
click at [88, 46] on input "[DATE]" at bounding box center [117, 46] width 110 height 20
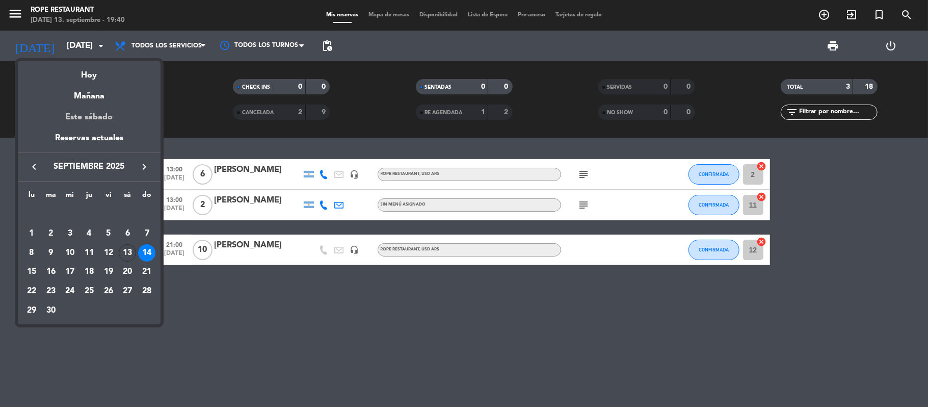
click at [117, 103] on div "Este sábado" at bounding box center [89, 117] width 143 height 29
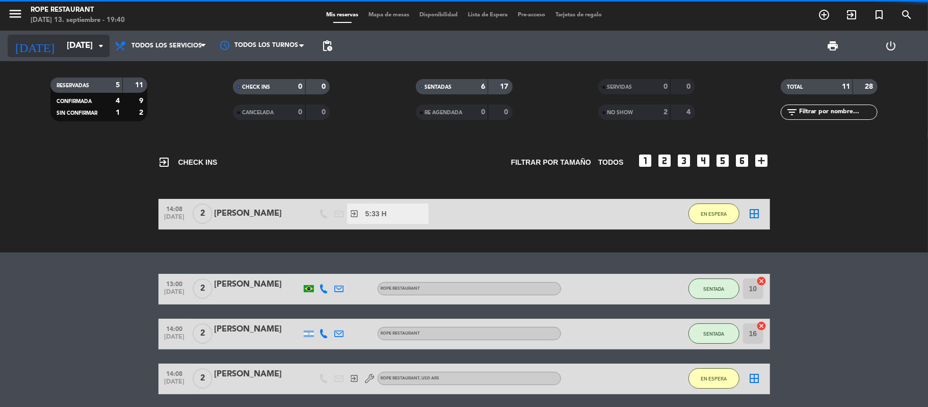
click at [96, 48] on icon "arrow_drop_down" at bounding box center [101, 46] width 12 height 12
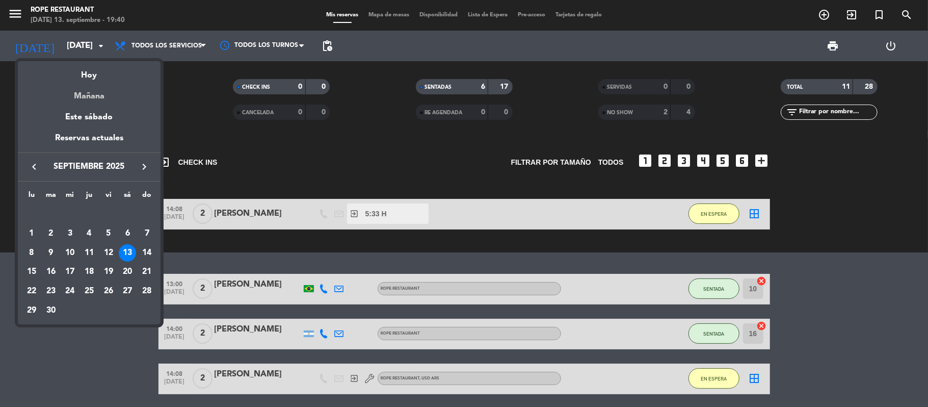
click at [102, 91] on div "Mañana" at bounding box center [89, 92] width 143 height 21
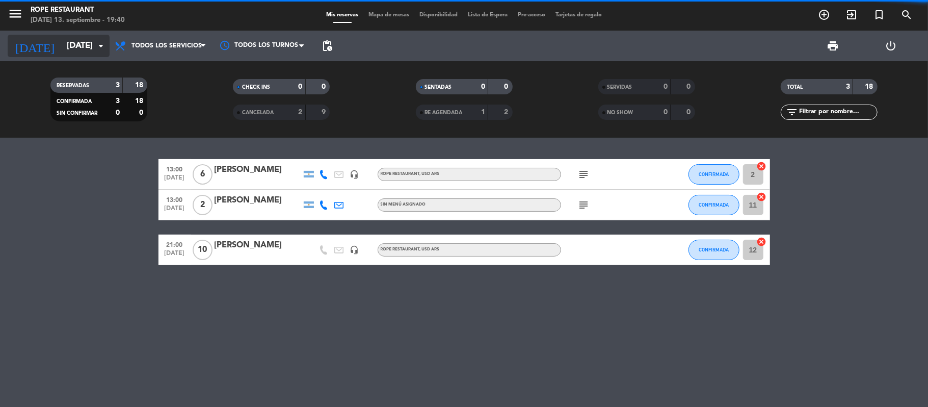
click at [76, 37] on input "[DATE]" at bounding box center [117, 46] width 110 height 20
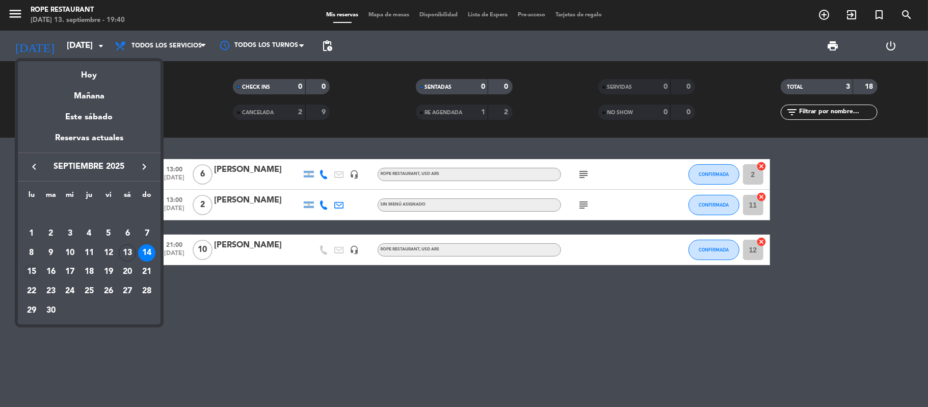
click at [40, 266] on td "15" at bounding box center [31, 271] width 19 height 19
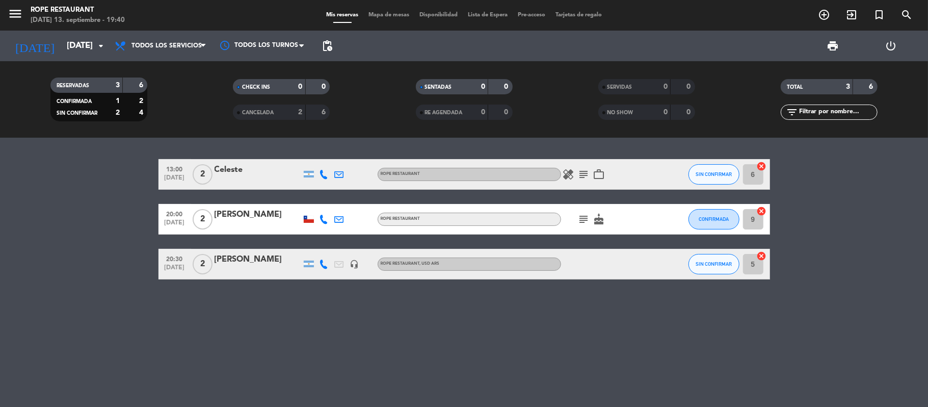
click at [587, 213] on div "subject cake" at bounding box center [607, 219] width 92 height 30
click at [587, 217] on icon "subject" at bounding box center [584, 219] width 12 height 12
click at [623, 296] on div "13:00 [DATE] 2 Celeste ROPE RESTAURANT healing subject work_outline SIN CONFIRM…" at bounding box center [464, 272] width 928 height 269
click at [25, 48] on icon "[DATE]" at bounding box center [35, 46] width 54 height 22
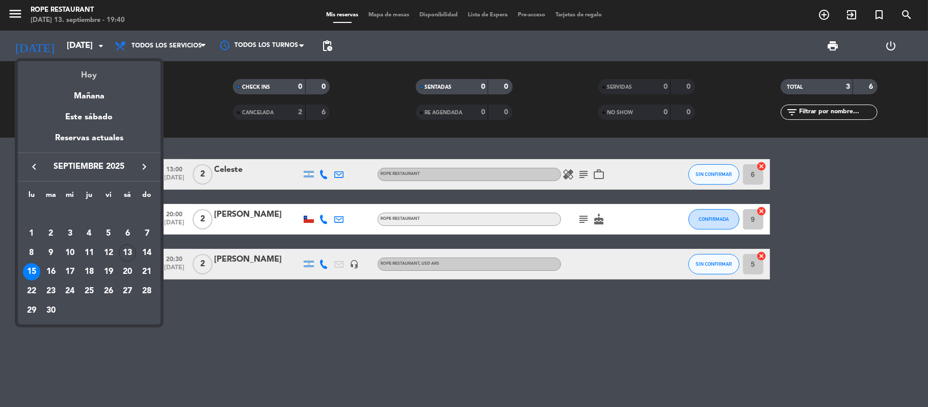
click at [45, 75] on div "Hoy" at bounding box center [89, 71] width 143 height 21
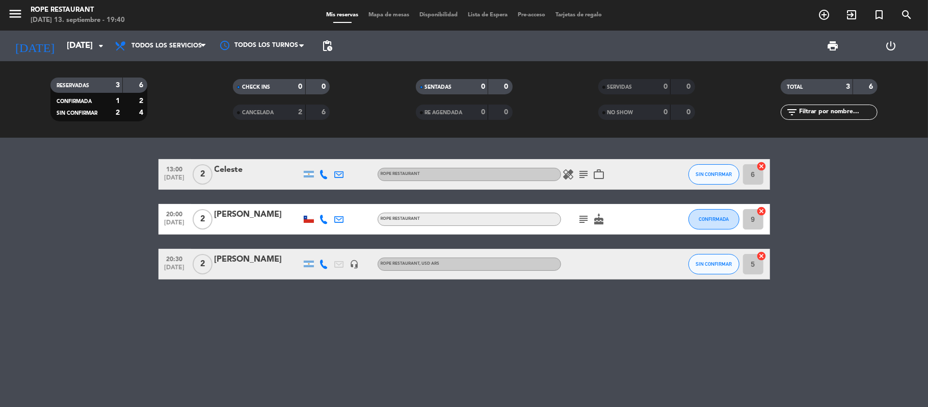
type input "[DATE]"
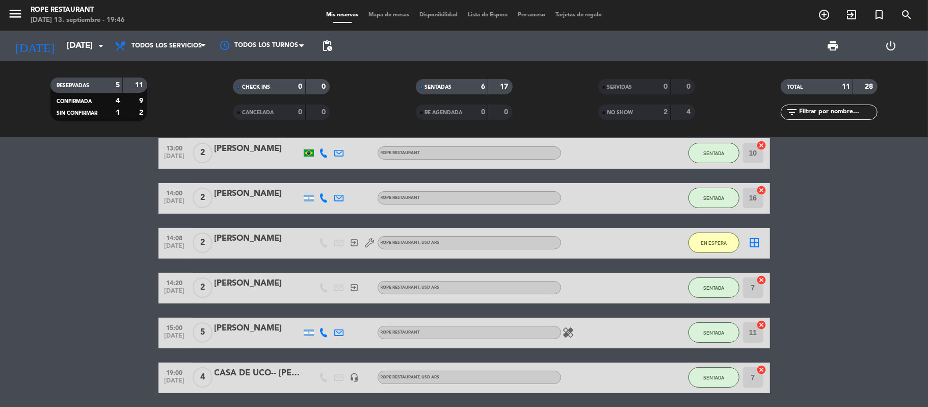
scroll to position [339, 0]
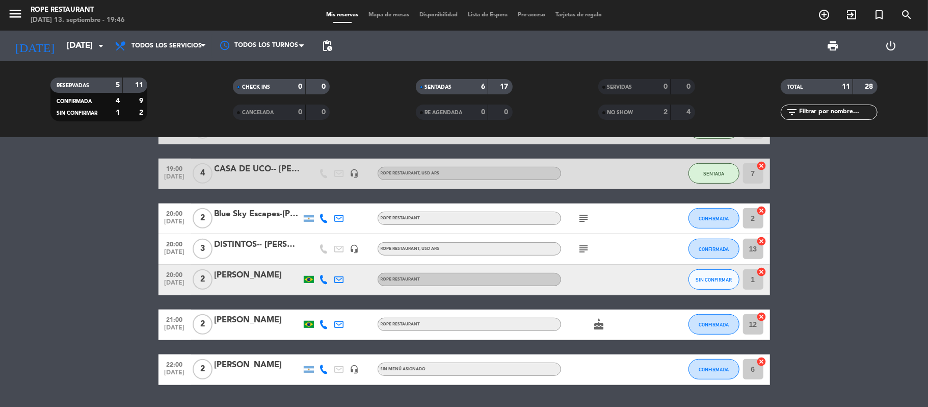
click at [184, 58] on div "Todos los servicios Desayuno Almuerzo Cena Todos los servicios Todos los servic…" at bounding box center [161, 46] width 102 height 31
drag, startPoint x: 184, startPoint y: 49, endPoint x: 184, endPoint y: 58, distance: 8.7
click at [184, 52] on span "Todos los servicios" at bounding box center [161, 46] width 102 height 22
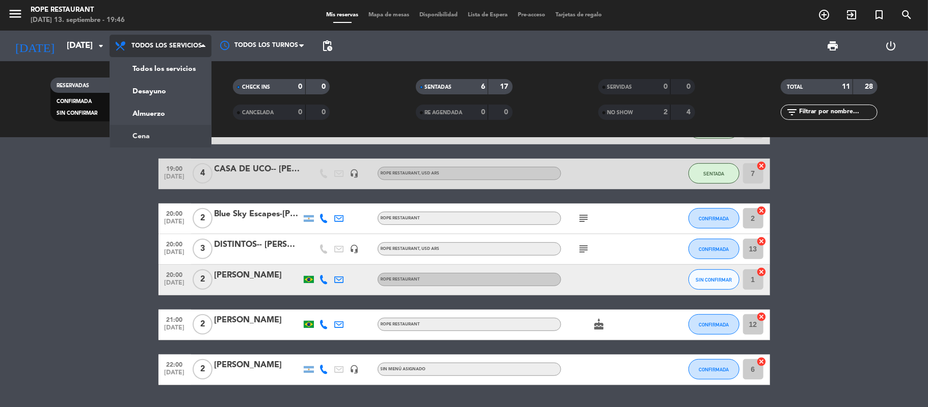
click at [180, 136] on div "menu Rope restaurant [DATE] 13. septiembre - 19:46 Mis reservas Mapa de mesas D…" at bounding box center [464, 69] width 928 height 138
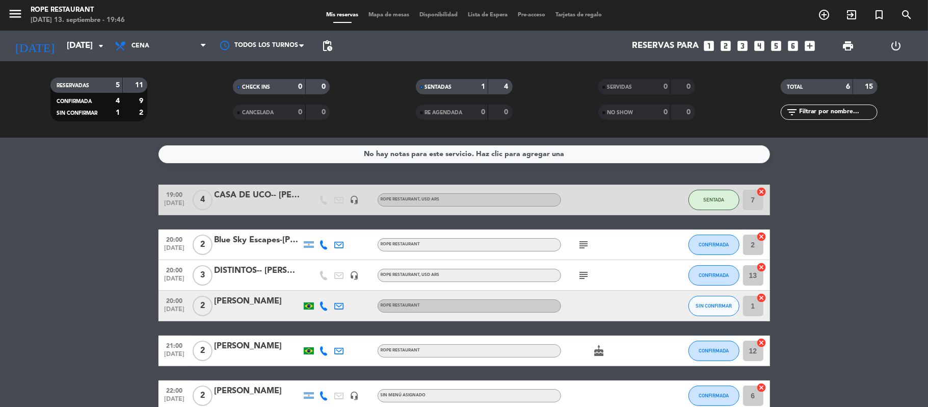
scroll to position [54, 0]
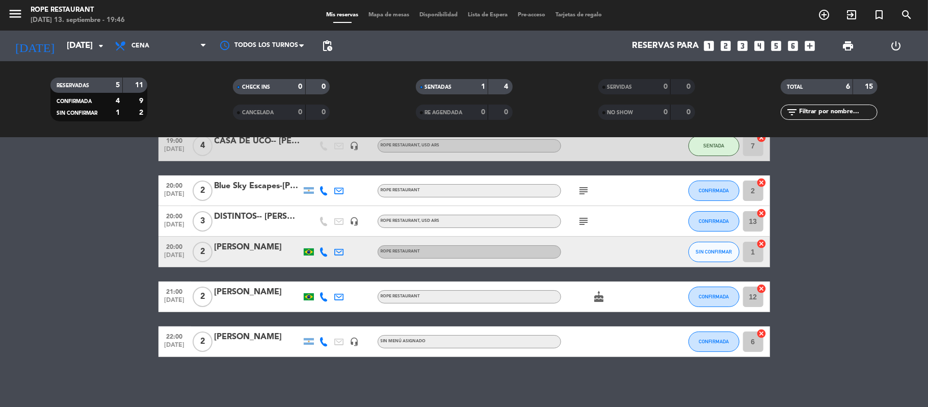
click at [247, 186] on div "Blue Sky Escapes-[PERSON_NAME] & [PERSON_NAME]" at bounding box center [257, 185] width 87 height 13
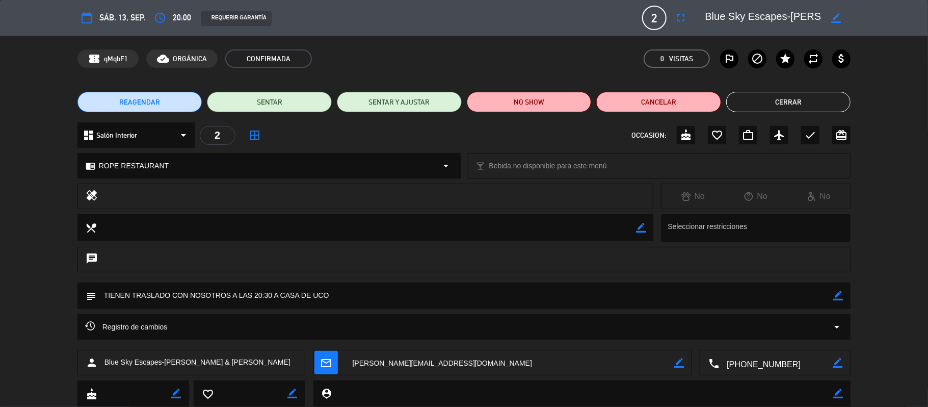
click at [716, 15] on textarea at bounding box center [763, 18] width 117 height 18
drag, startPoint x: 716, startPoint y: 15, endPoint x: 927, endPoint y: 11, distance: 210.9
click at [927, 11] on div "calendar_today sáb. 13, sep. access_time 20:00 REQUERIR GARANTÍA 2 Blue Sky Esc…" at bounding box center [464, 18] width 928 height 36
click at [816, 108] on button "Cerrar" at bounding box center [788, 102] width 125 height 20
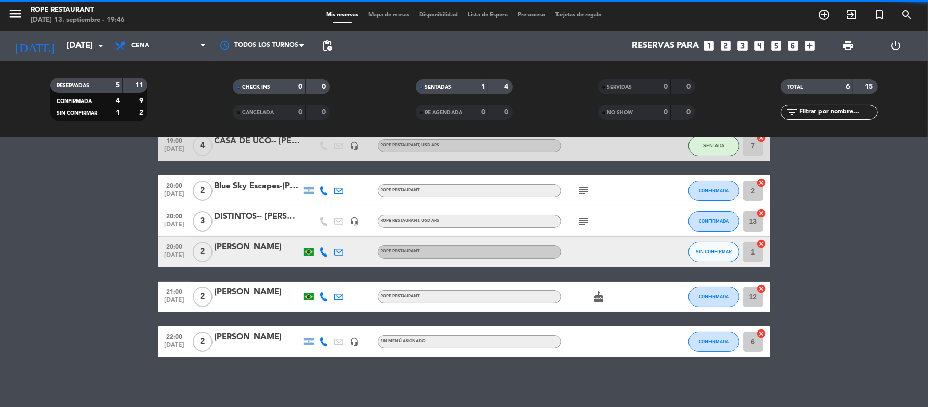
click at [242, 207] on div "20:00 [DATE] 3 DISTINTOS-- [PERSON_NAME] headset_mic ROPE RESTAURANT , USD ARS …" at bounding box center [463, 221] width 611 height 31
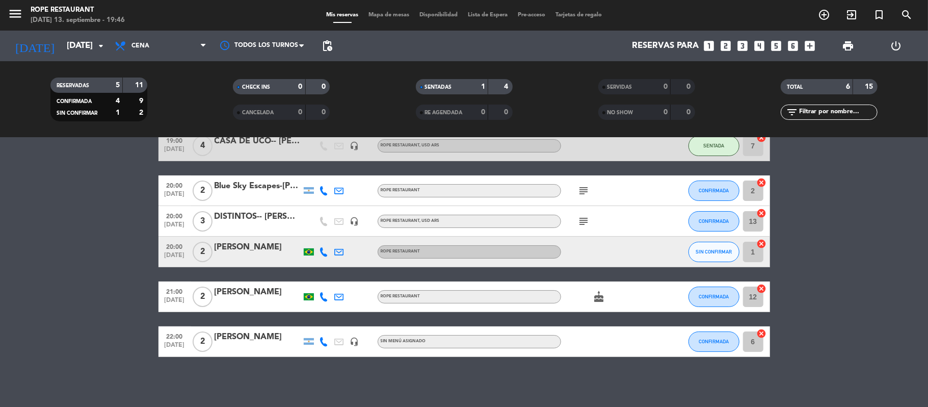
click at [242, 213] on div "DISTINTOS-- [PERSON_NAME]" at bounding box center [257, 216] width 87 height 13
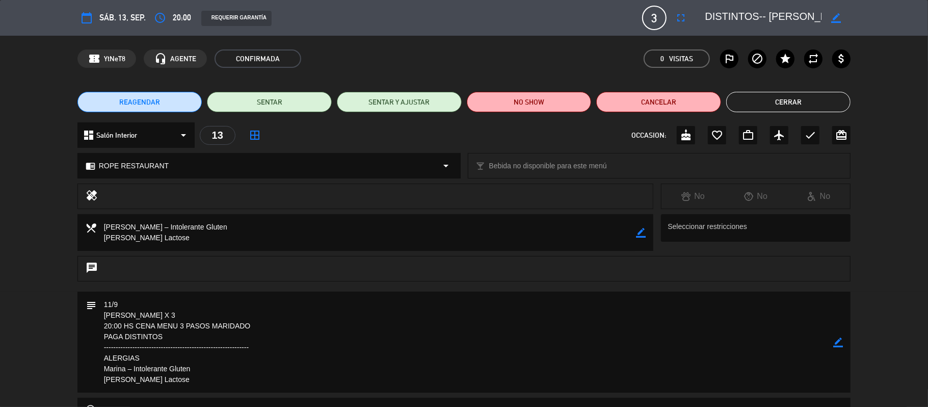
click at [726, 10] on textarea at bounding box center [763, 18] width 117 height 18
drag, startPoint x: 726, startPoint y: 11, endPoint x: 888, endPoint y: 11, distance: 162.5
click at [888, 11] on div "calendar_today sáb. 13, sep. access_time 20:00 REQUERIR GARANTÍA 3 DISTINTOS-- …" at bounding box center [464, 18] width 928 height 36
click at [733, 36] on div "confirmation_number YtNeT8 headset_mic AGENTE CONFIRMADA 0 Visitas outlined_fla…" at bounding box center [464, 59] width 928 height 46
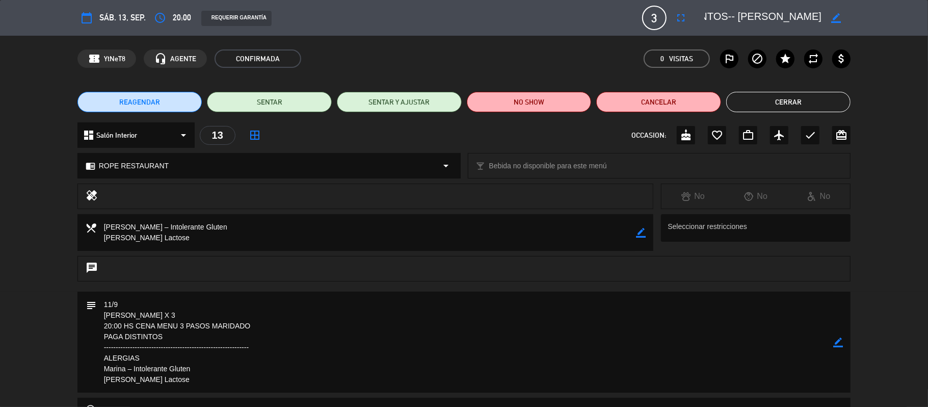
drag, startPoint x: 732, startPoint y: 24, endPoint x: 780, endPoint y: 15, distance: 49.4
click at [780, 15] on textarea at bounding box center [763, 18] width 117 height 18
click at [775, 106] on button "Cerrar" at bounding box center [788, 102] width 125 height 20
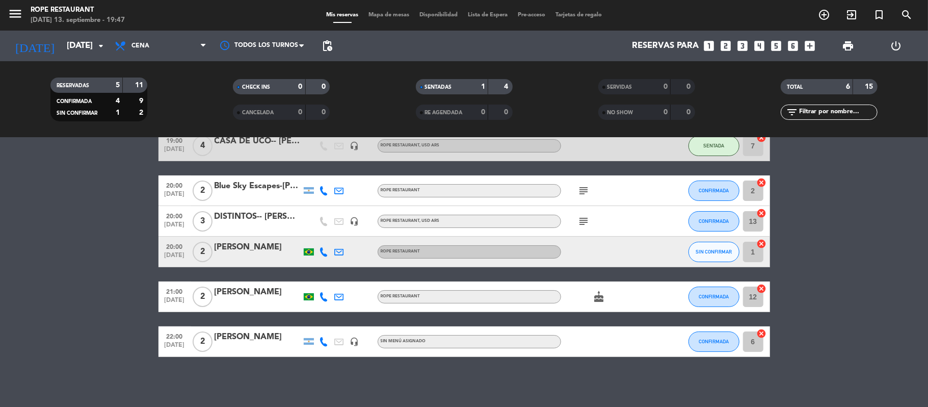
click at [256, 244] on div "[PERSON_NAME]" at bounding box center [257, 246] width 87 height 13
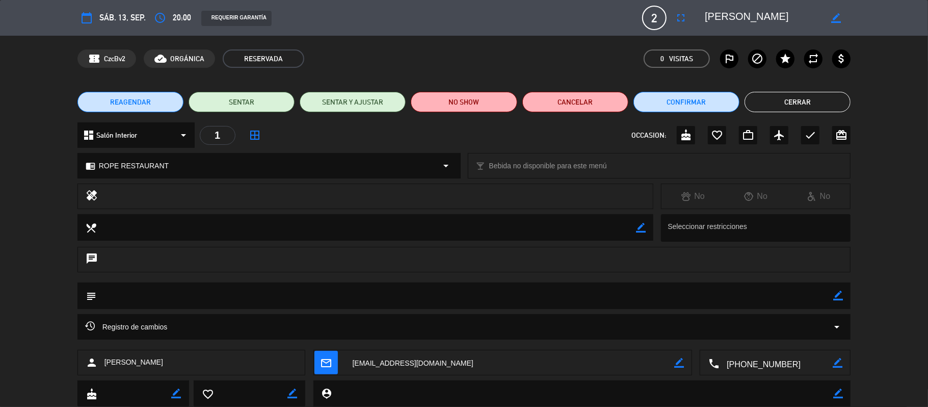
click at [721, 17] on textarea at bounding box center [763, 18] width 117 height 18
drag, startPoint x: 721, startPoint y: 17, endPoint x: 821, endPoint y: 24, distance: 100.1
click at [824, 24] on div "border_color" at bounding box center [773, 18] width 153 height 18
click at [769, 110] on button "Cerrar" at bounding box center [797, 102] width 106 height 20
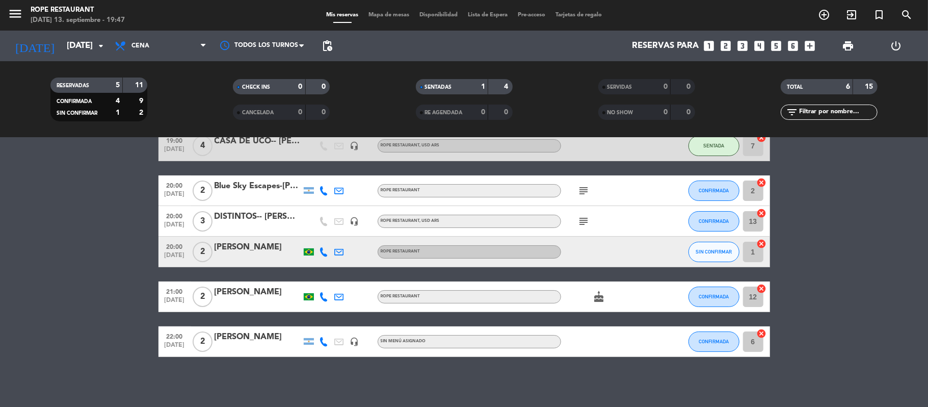
click at [227, 302] on div at bounding box center [257, 303] width 87 height 8
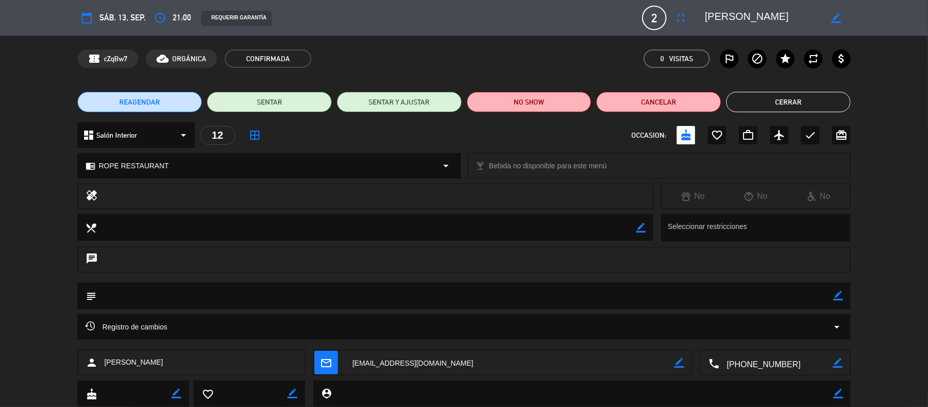
click at [740, 20] on textarea at bounding box center [763, 18] width 117 height 18
click at [743, 20] on textarea at bounding box center [763, 18] width 117 height 18
click at [723, 18] on textarea at bounding box center [763, 18] width 117 height 18
drag, startPoint x: 723, startPoint y: 18, endPoint x: 789, endPoint y: 12, distance: 66.0
click at [789, 12] on textarea at bounding box center [763, 18] width 117 height 18
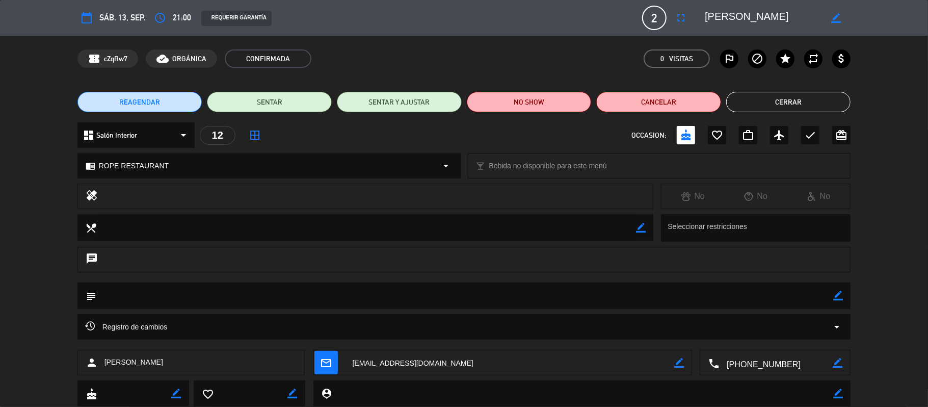
click at [782, 96] on button "Cerrar" at bounding box center [788, 102] width 125 height 20
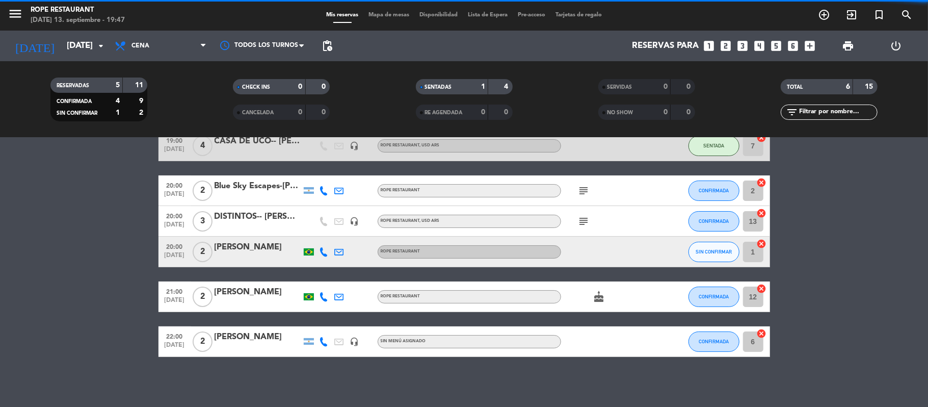
click at [249, 326] on div "22:00 [DATE] 2 [PERSON_NAME] headset_mic Sin menú asignado CONFIRMADA 6 cancel" at bounding box center [463, 341] width 611 height 31
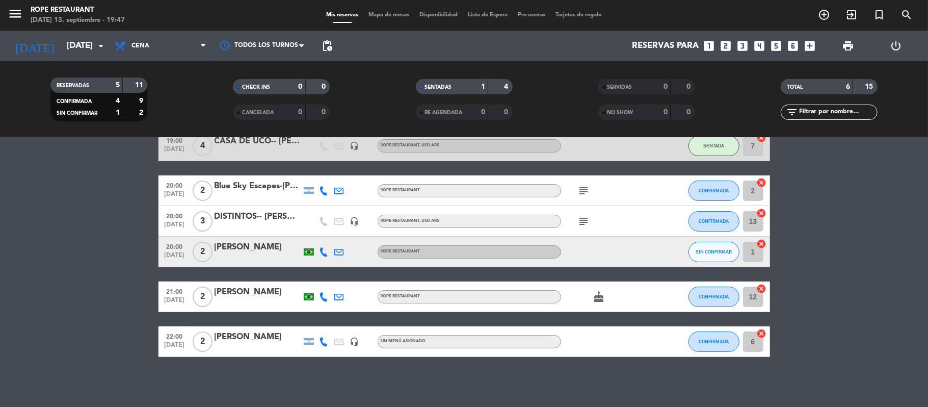
click at [256, 327] on div "22:00 [DATE] 2 [PERSON_NAME] headset_mic Sin menú asignado CONFIRMADA 6 cancel" at bounding box center [463, 341] width 611 height 31
click at [259, 333] on div "[PERSON_NAME]" at bounding box center [257, 336] width 87 height 13
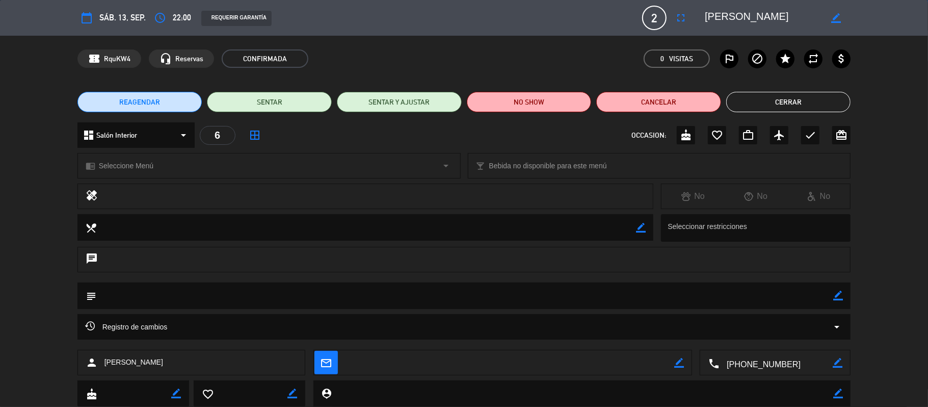
click at [718, 9] on textarea at bounding box center [763, 18] width 117 height 18
drag, startPoint x: 718, startPoint y: 9, endPoint x: 744, endPoint y: 15, distance: 26.7
click at [744, 15] on textarea at bounding box center [763, 18] width 117 height 18
click at [773, 102] on button "Cerrar" at bounding box center [788, 102] width 125 height 20
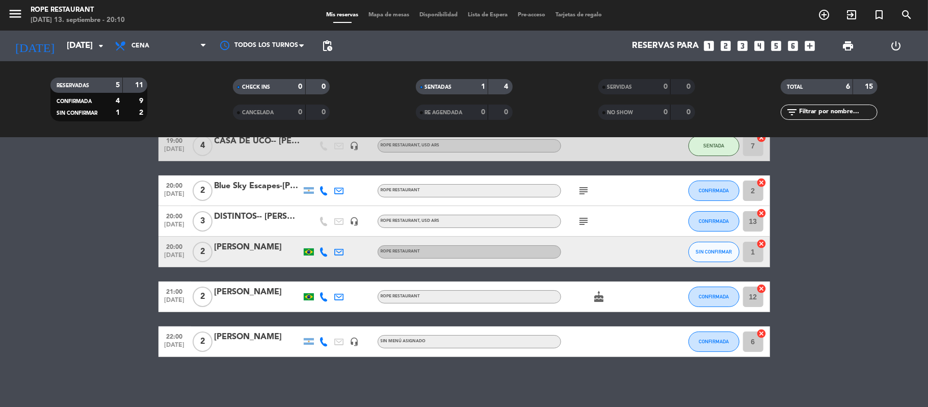
click at [248, 184] on div "Blue Sky Escapes-[PERSON_NAME] & [PERSON_NAME]" at bounding box center [257, 185] width 87 height 13
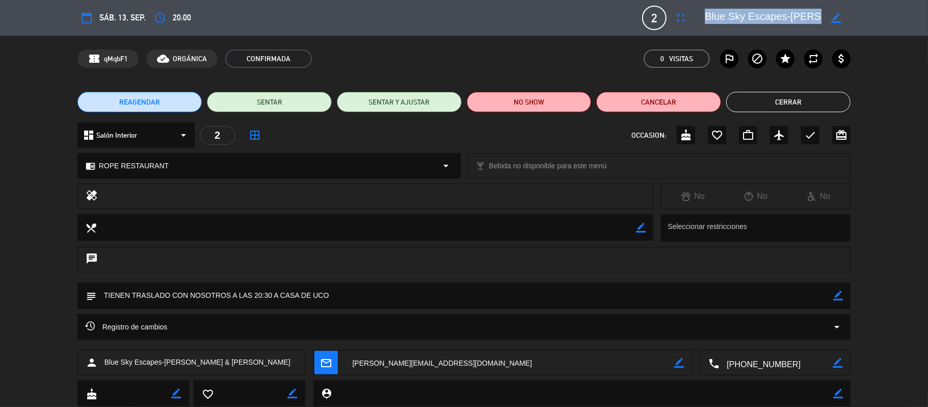
drag, startPoint x: 769, startPoint y: 6, endPoint x: 828, endPoint y: 19, distance: 60.5
click at [828, 19] on div "calendar_today sáb. 13, sep. access_time 20:00 2 Blue Sky Escapes-[PERSON_NAME]…" at bounding box center [463, 18] width 773 height 24
click at [786, 19] on textarea at bounding box center [763, 18] width 117 height 18
drag, startPoint x: 786, startPoint y: 19, endPoint x: 887, endPoint y: 26, distance: 101.6
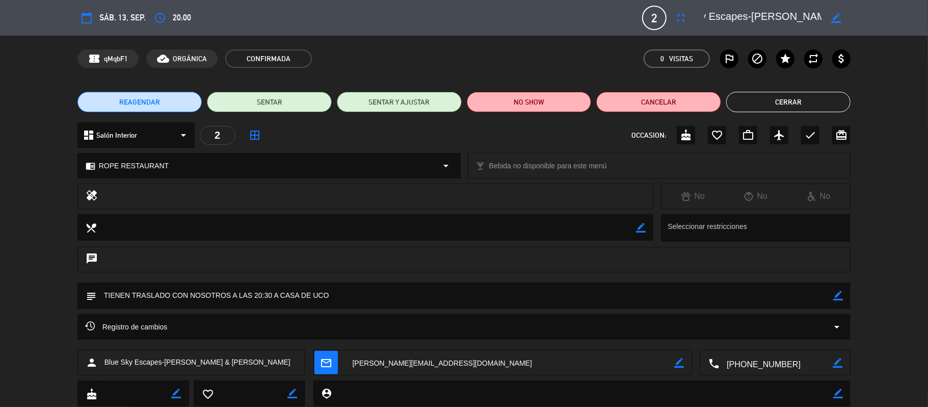
click at [907, 19] on div "calendar_today sáb. 13, sep. access_time 20:00 2 Blue Sky Escapes-[PERSON_NAME]…" at bounding box center [464, 18] width 928 height 36
click at [787, 26] on textarea at bounding box center [763, 18] width 117 height 18
click at [767, 17] on textarea at bounding box center [763, 18] width 117 height 18
drag, startPoint x: 767, startPoint y: 17, endPoint x: 787, endPoint y: 21, distance: 20.9
click at [787, 21] on textarea at bounding box center [763, 18] width 117 height 18
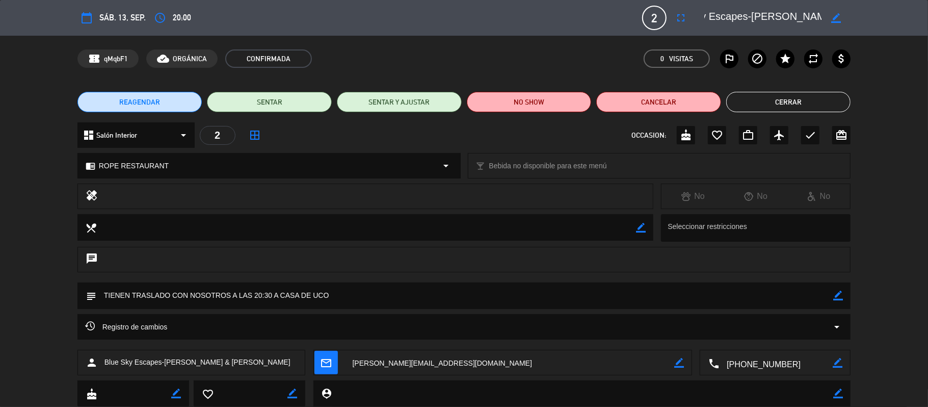
click at [795, 96] on button "Cerrar" at bounding box center [788, 102] width 125 height 20
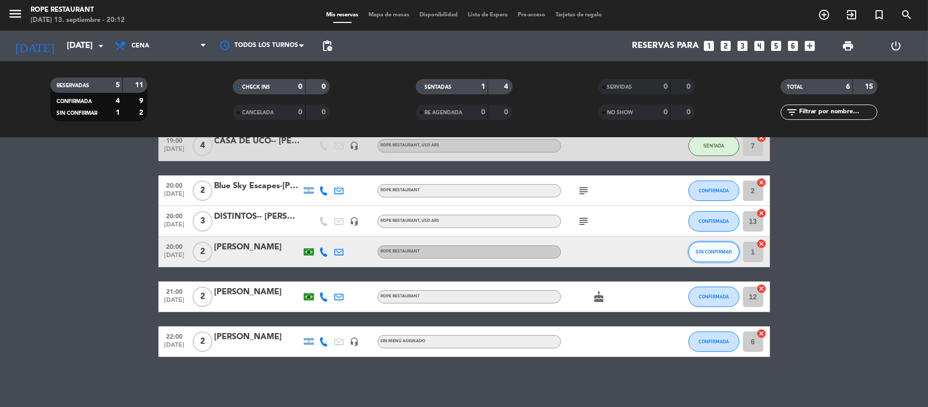
click at [695, 258] on button "SIN CONFIRMAR" at bounding box center [713, 251] width 51 height 20
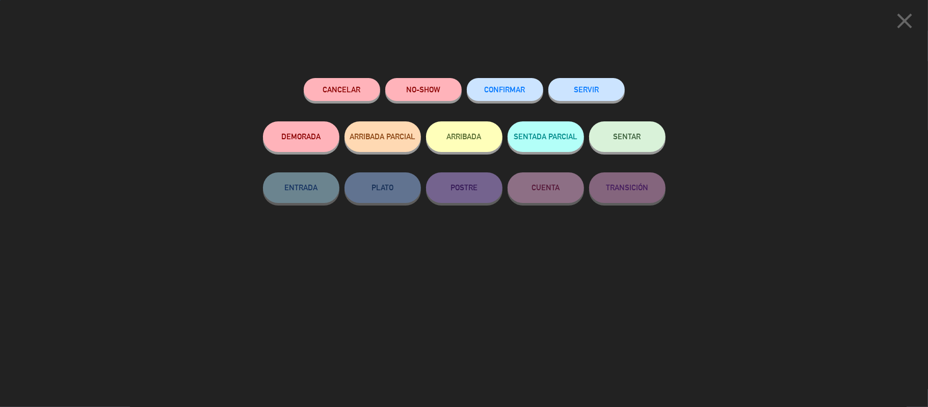
click at [621, 131] on button "SENTAR" at bounding box center [627, 136] width 76 height 31
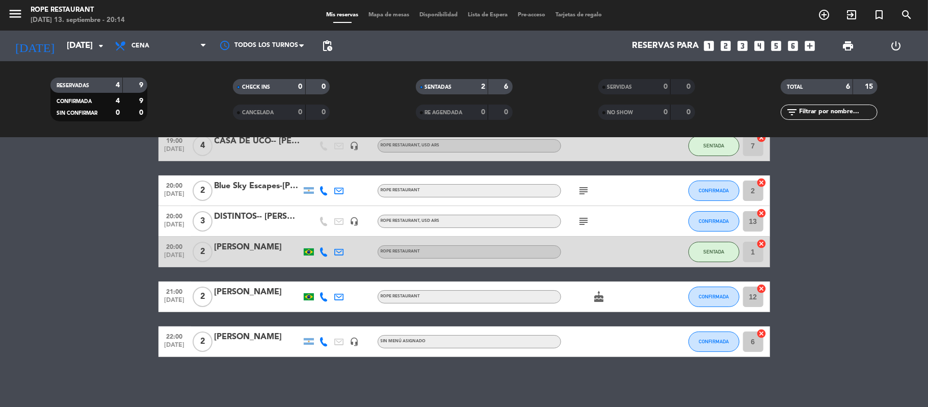
click at [584, 221] on icon "subject" at bounding box center [584, 221] width 12 height 12
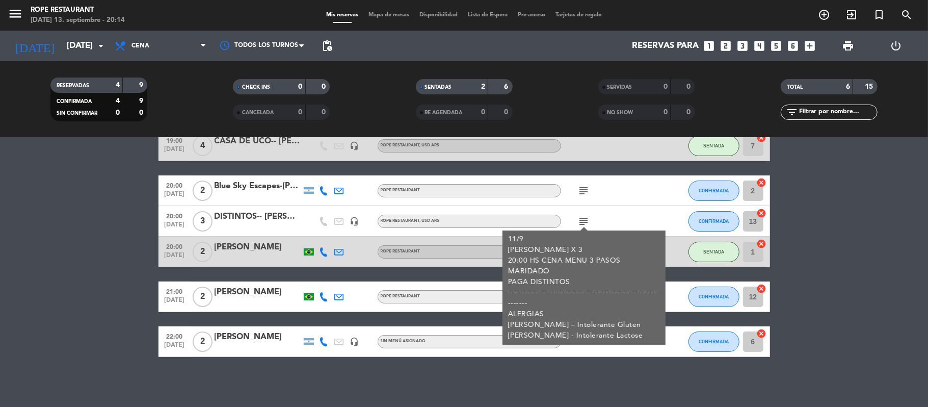
drag, startPoint x: 850, startPoint y: 248, endPoint x: 827, endPoint y: 237, distance: 25.3
click at [853, 252] on bookings-row "19:00 [DATE] 4 CASA DE UCO-- [PERSON_NAME] Latin headset_mic ROPE RESTAURANT , …" at bounding box center [464, 243] width 928 height 226
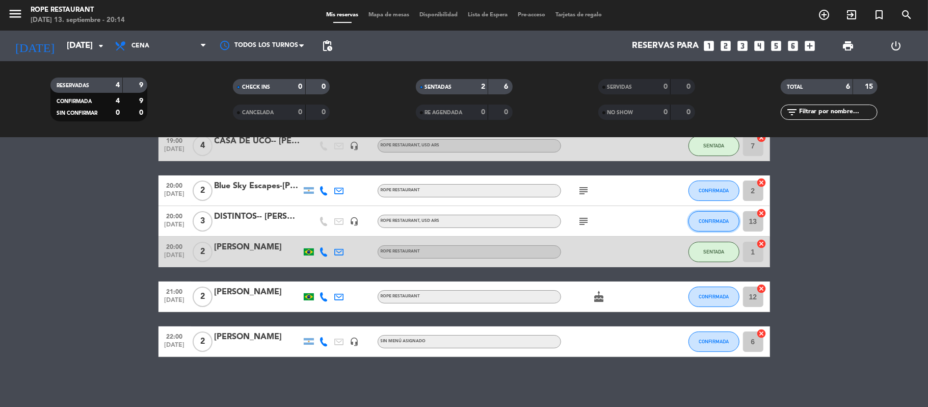
click at [722, 218] on span "CONFIRMADA" at bounding box center [713, 221] width 30 height 6
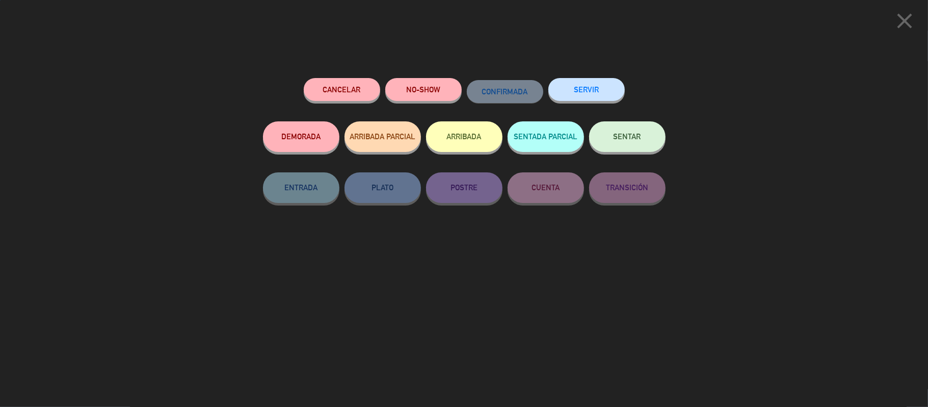
click at [620, 141] on button "SENTAR" at bounding box center [627, 136] width 76 height 31
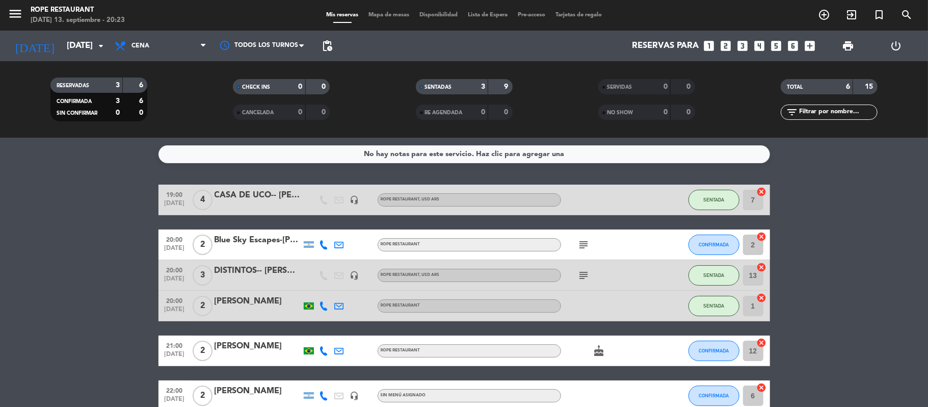
scroll to position [54, 0]
